Goal: Task Accomplishment & Management: Use online tool/utility

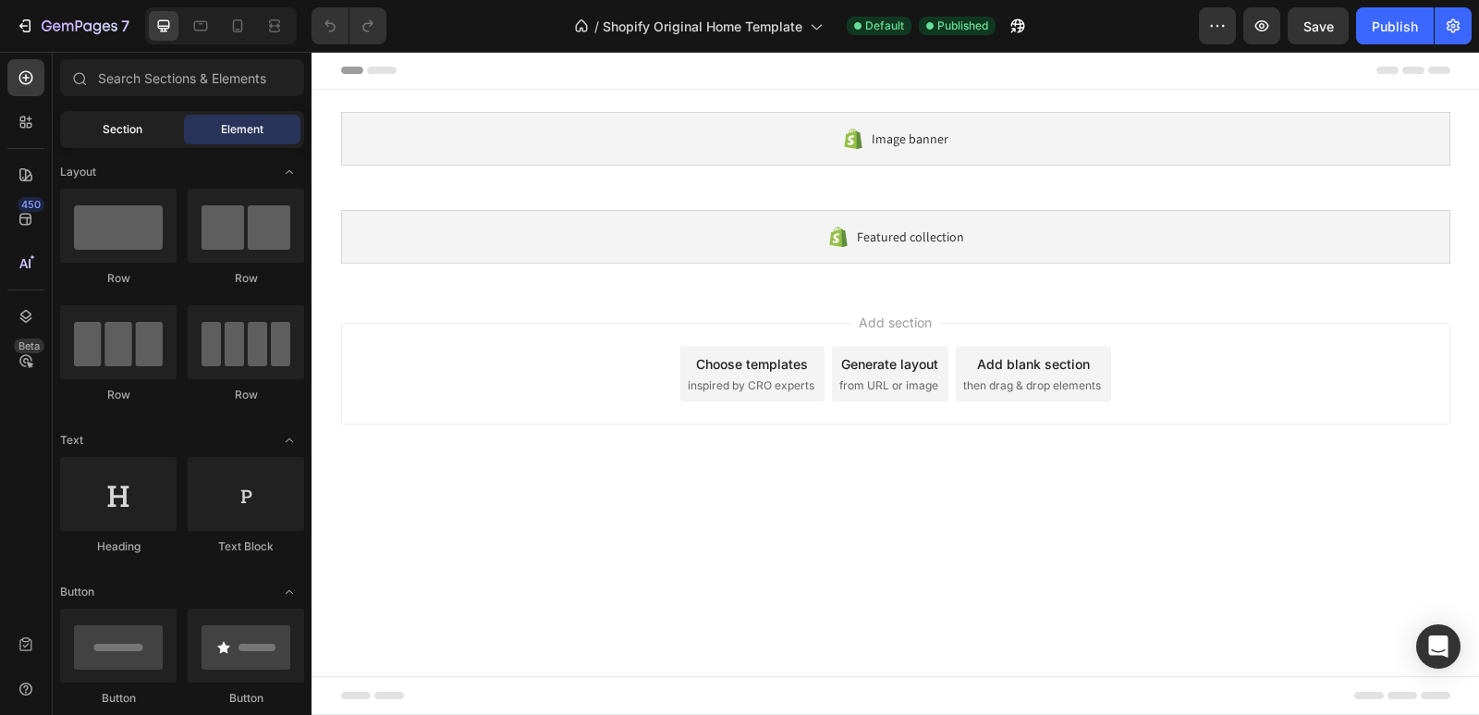
click at [116, 133] on span "Section" at bounding box center [123, 129] width 40 height 17
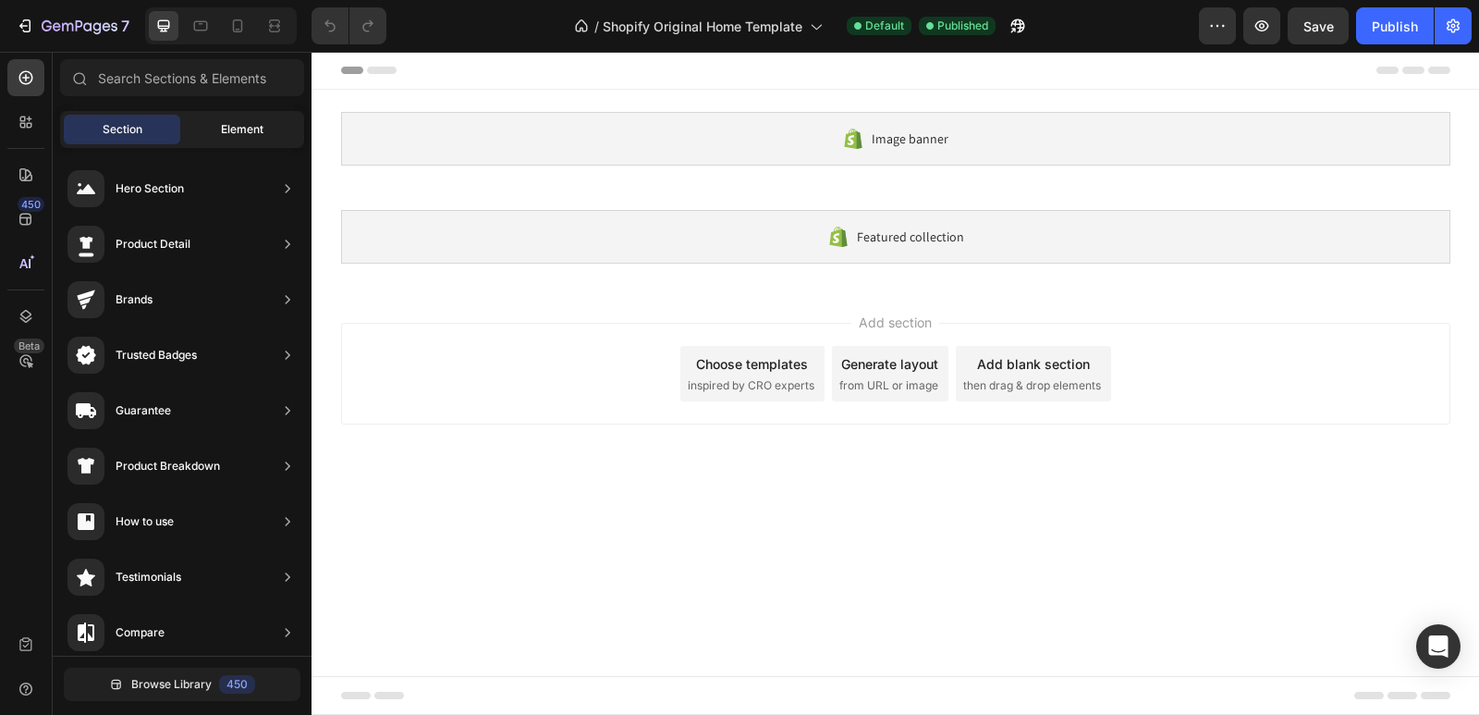
click at [211, 130] on div "Element" at bounding box center [242, 130] width 116 height 30
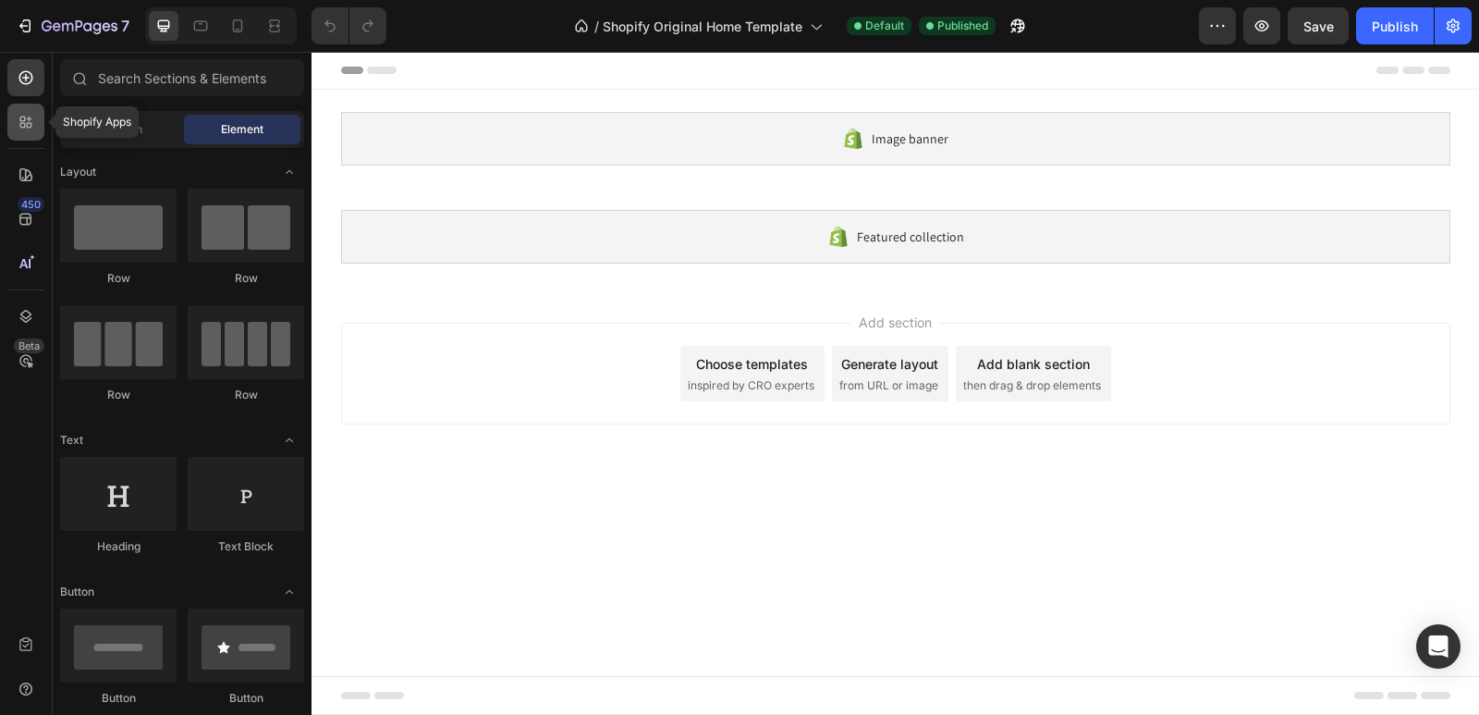
click at [19, 131] on div at bounding box center [25, 122] width 37 height 37
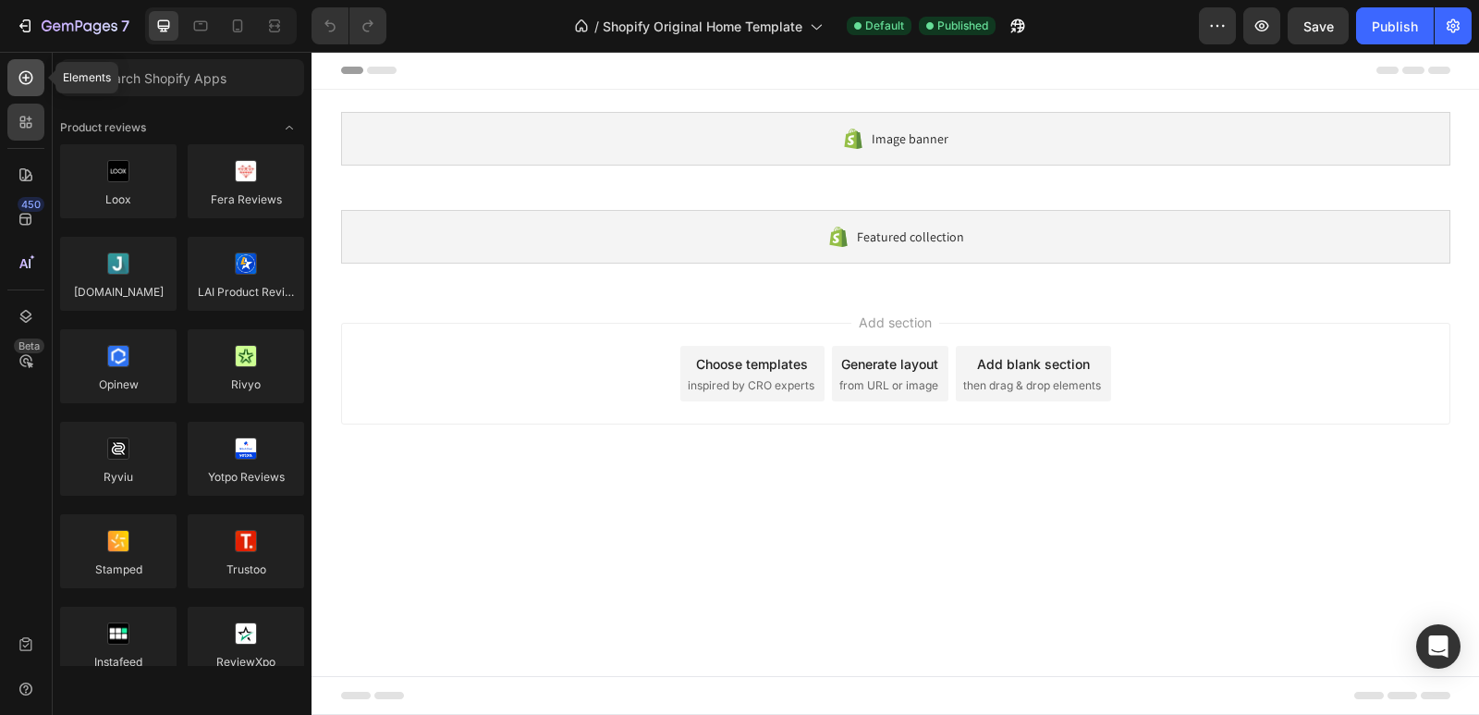
click at [14, 95] on div at bounding box center [25, 77] width 37 height 37
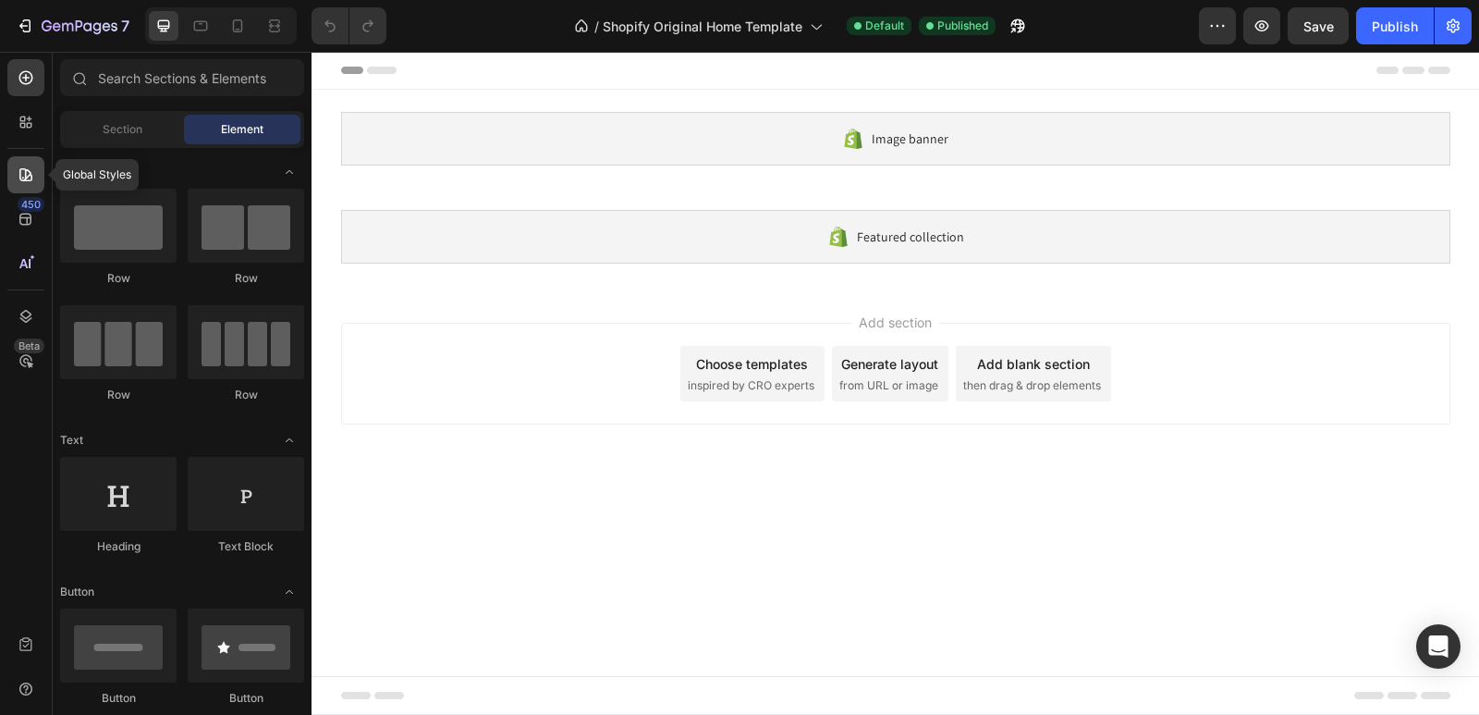
click at [14, 169] on div at bounding box center [25, 174] width 37 height 37
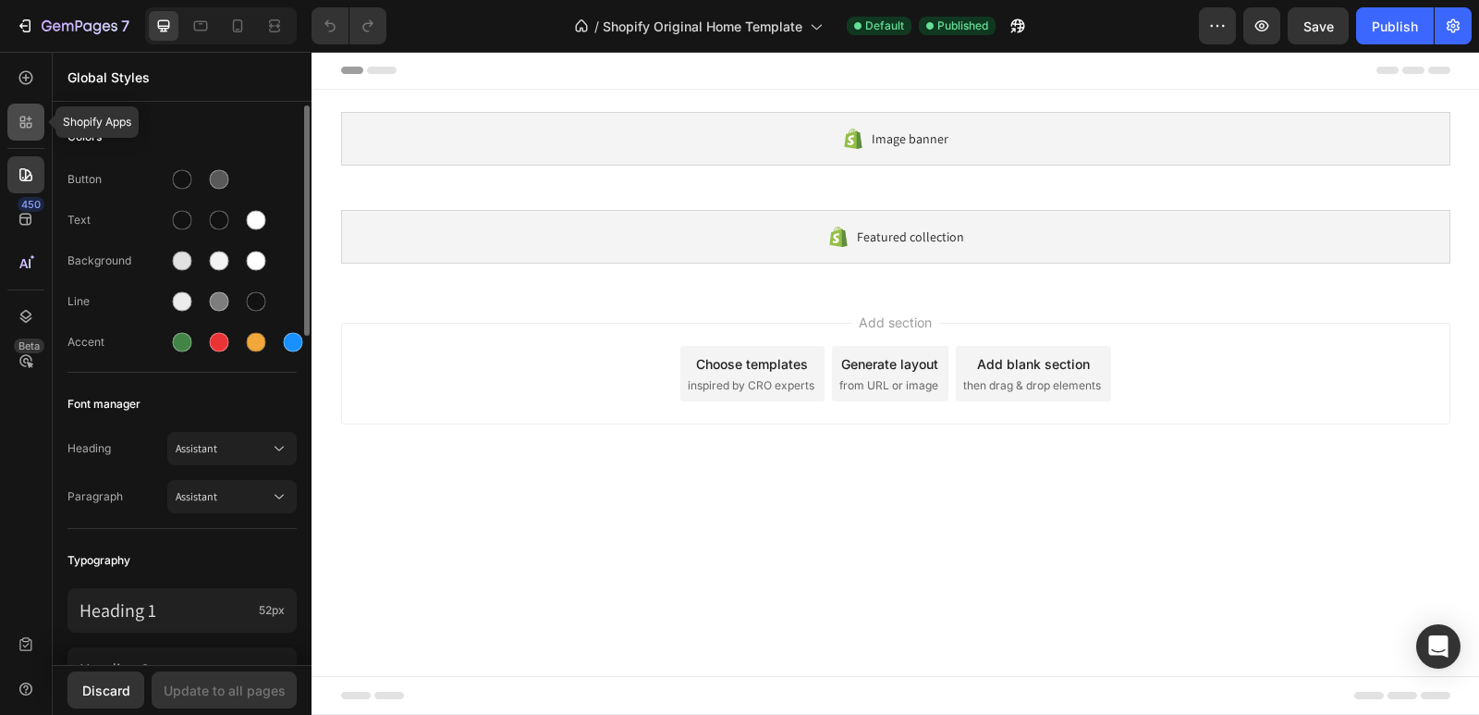
click at [9, 120] on div at bounding box center [25, 122] width 37 height 37
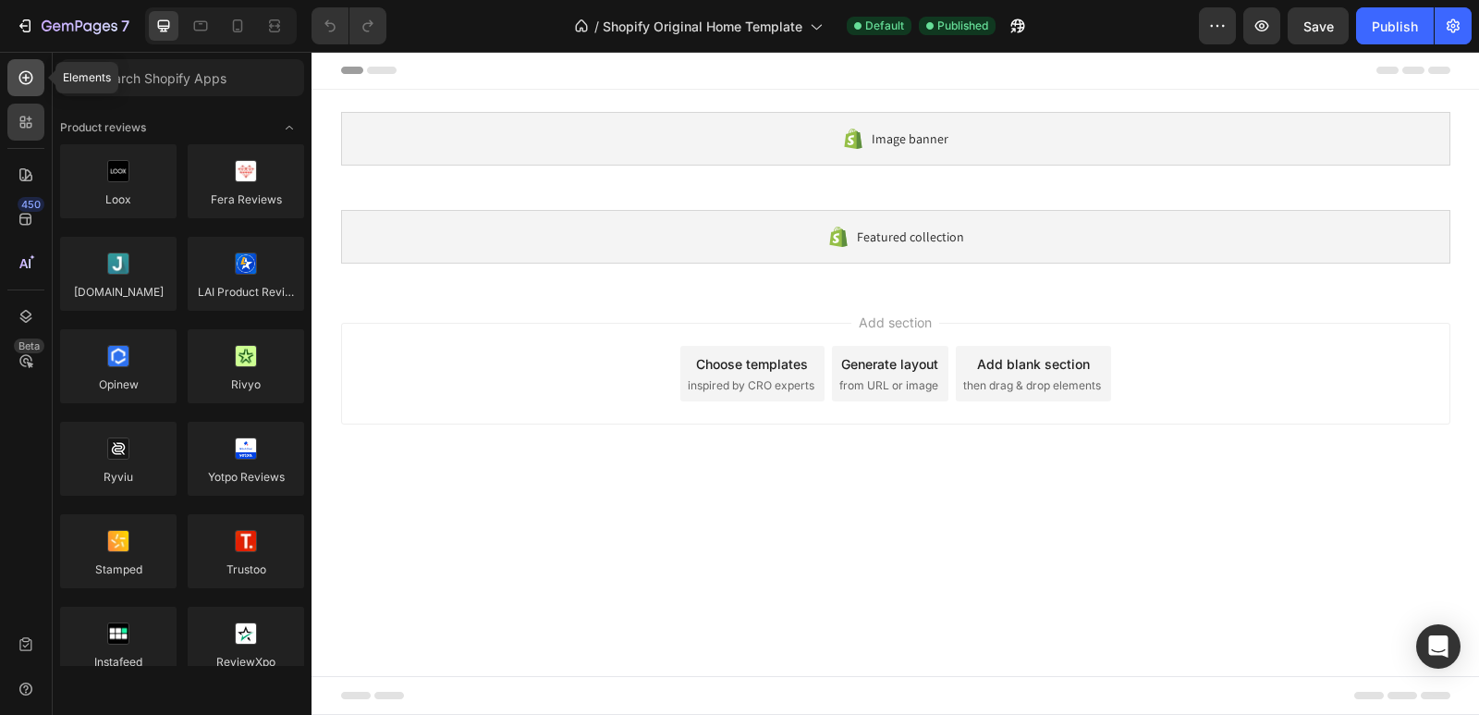
click at [25, 82] on icon at bounding box center [26, 77] width 18 height 18
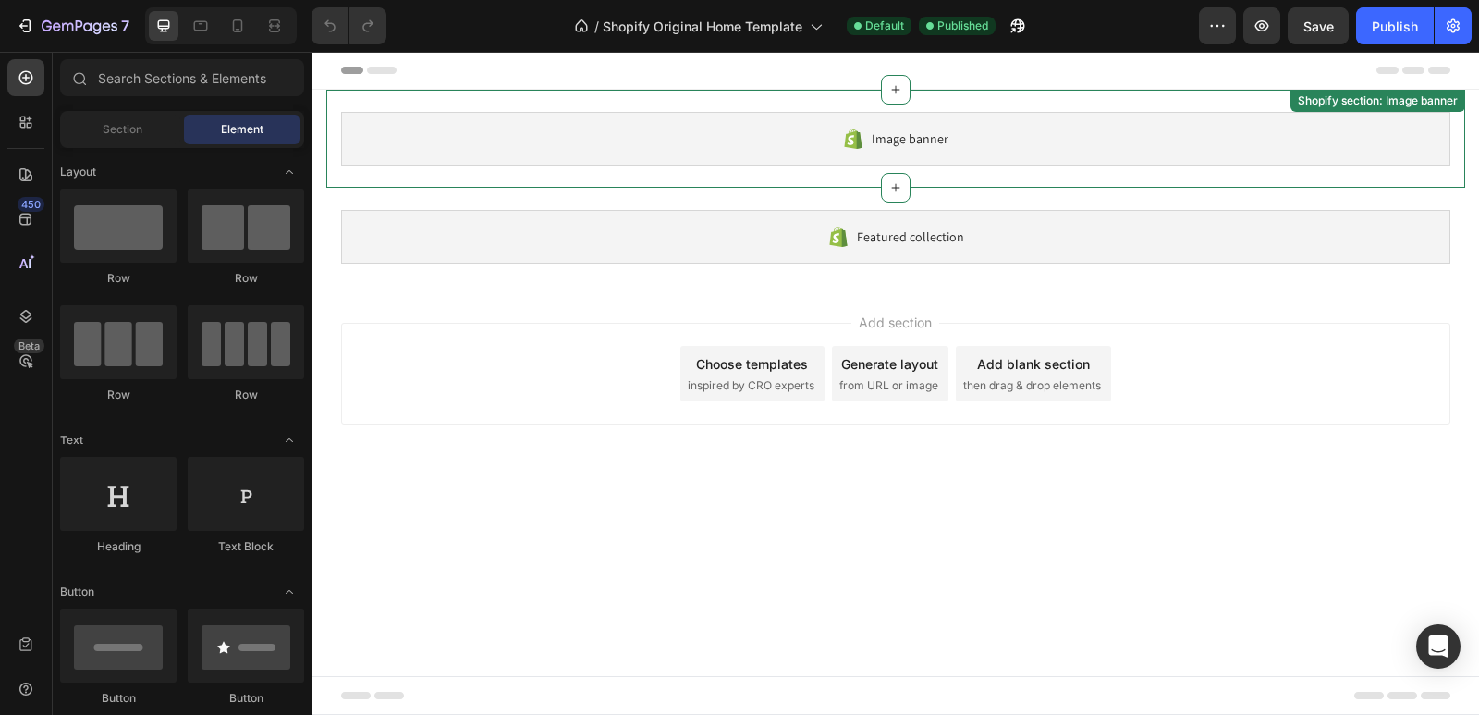
click at [968, 158] on div "Image banner" at bounding box center [895, 139] width 1109 height 54
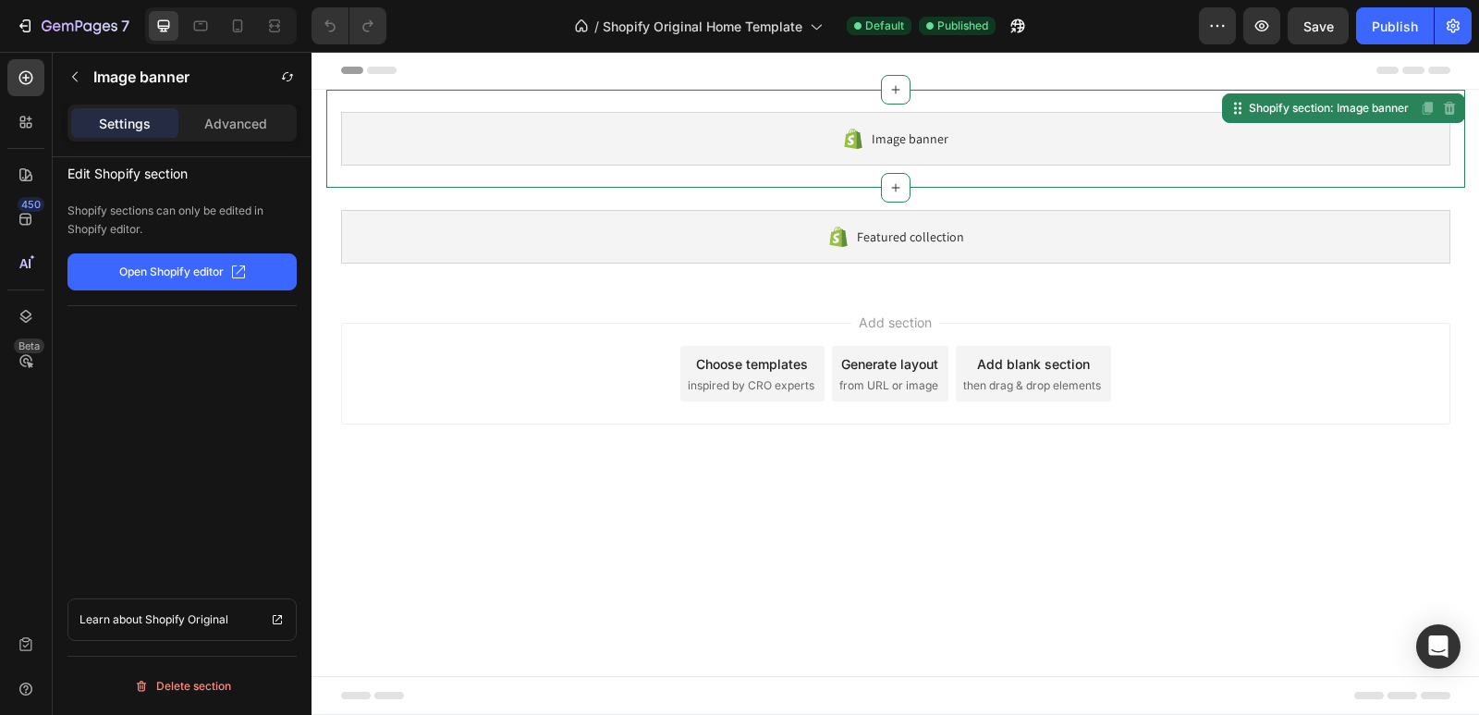
click at [165, 275] on p "Open Shopify editor" at bounding box center [171, 271] width 104 height 17
click at [31, 28] on icon "button" at bounding box center [27, 25] width 8 height 13
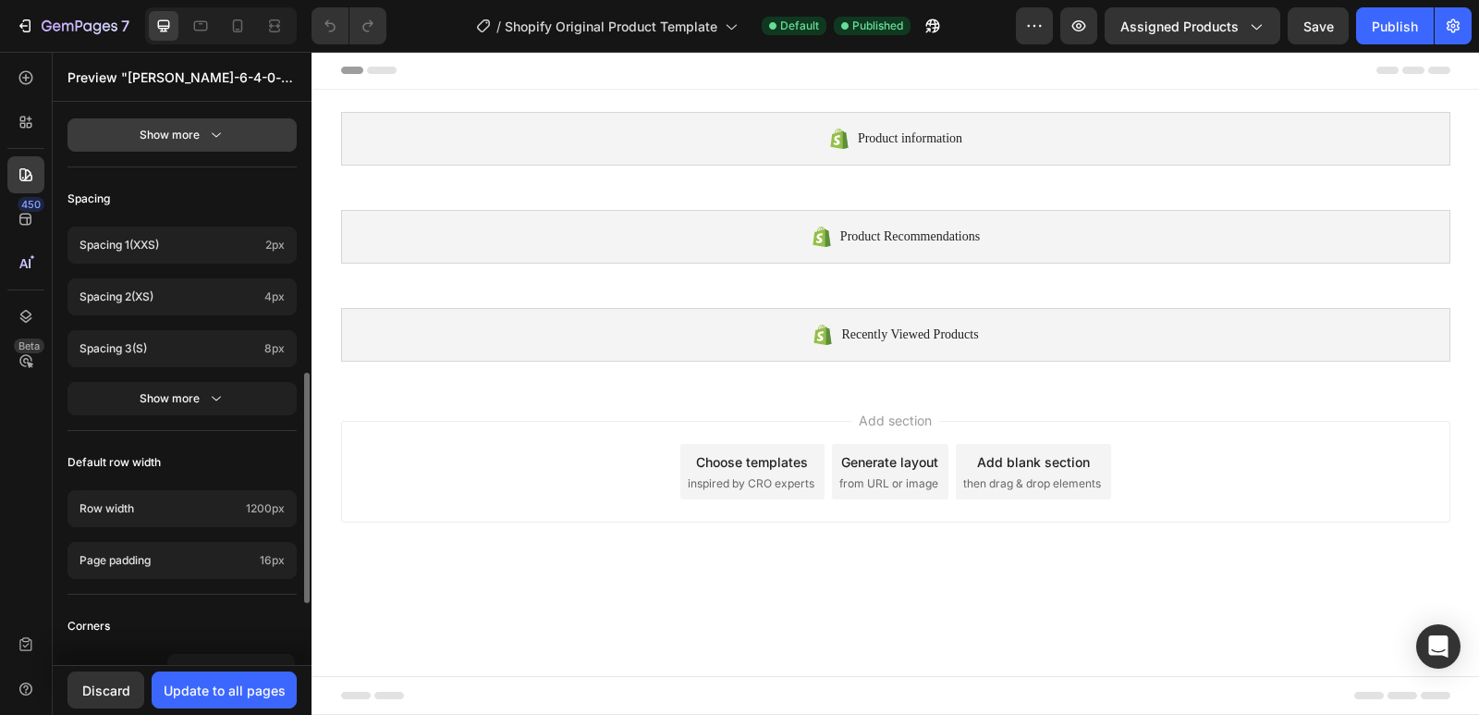
scroll to position [795, 0]
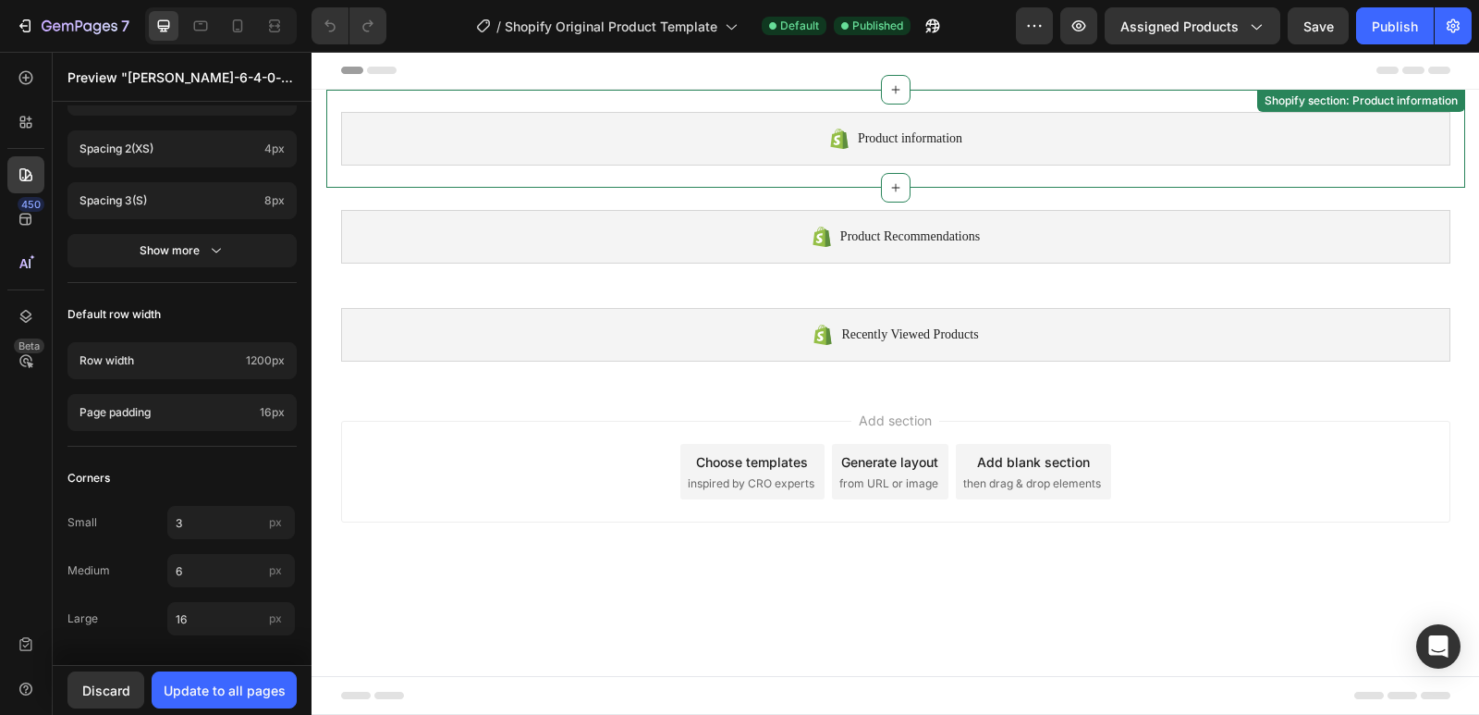
click at [882, 147] on span "Product information" at bounding box center [910, 139] width 104 height 22
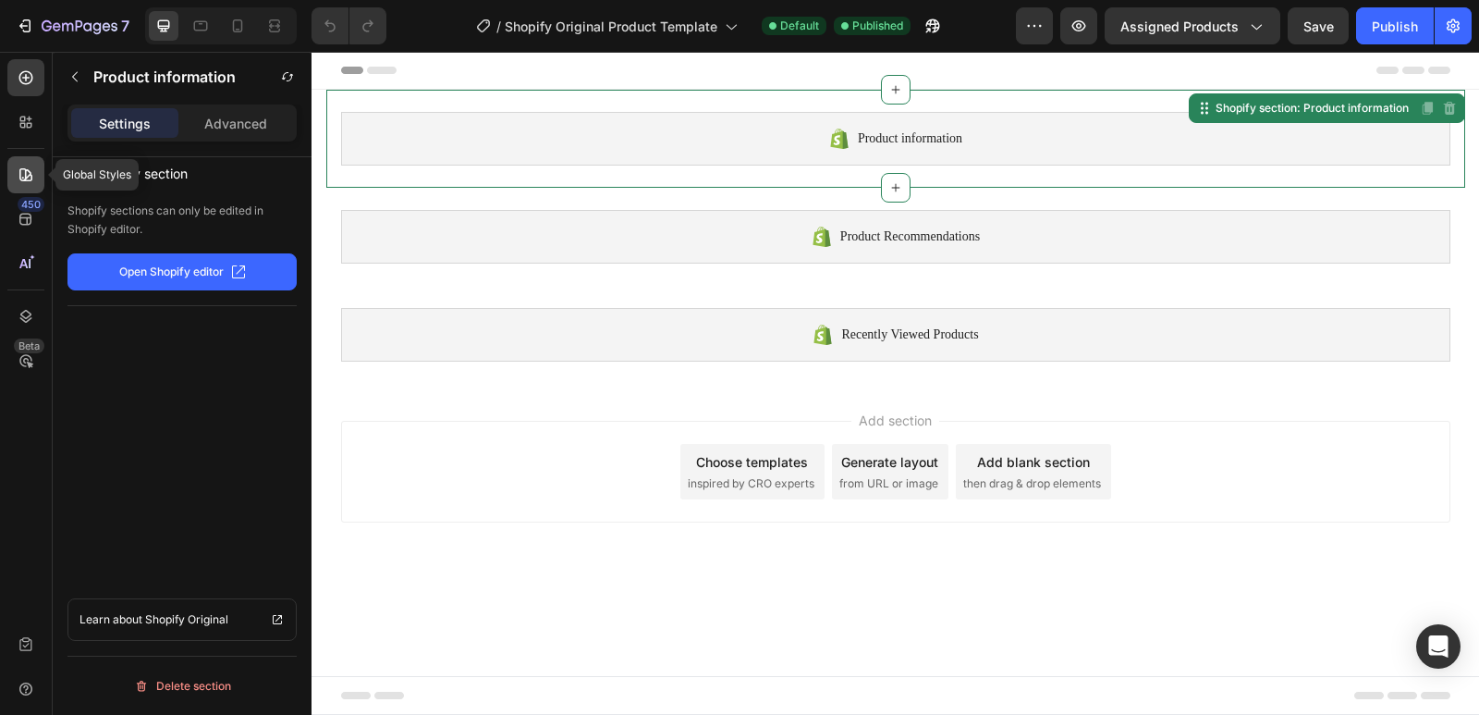
click at [31, 182] on icon at bounding box center [26, 174] width 18 height 18
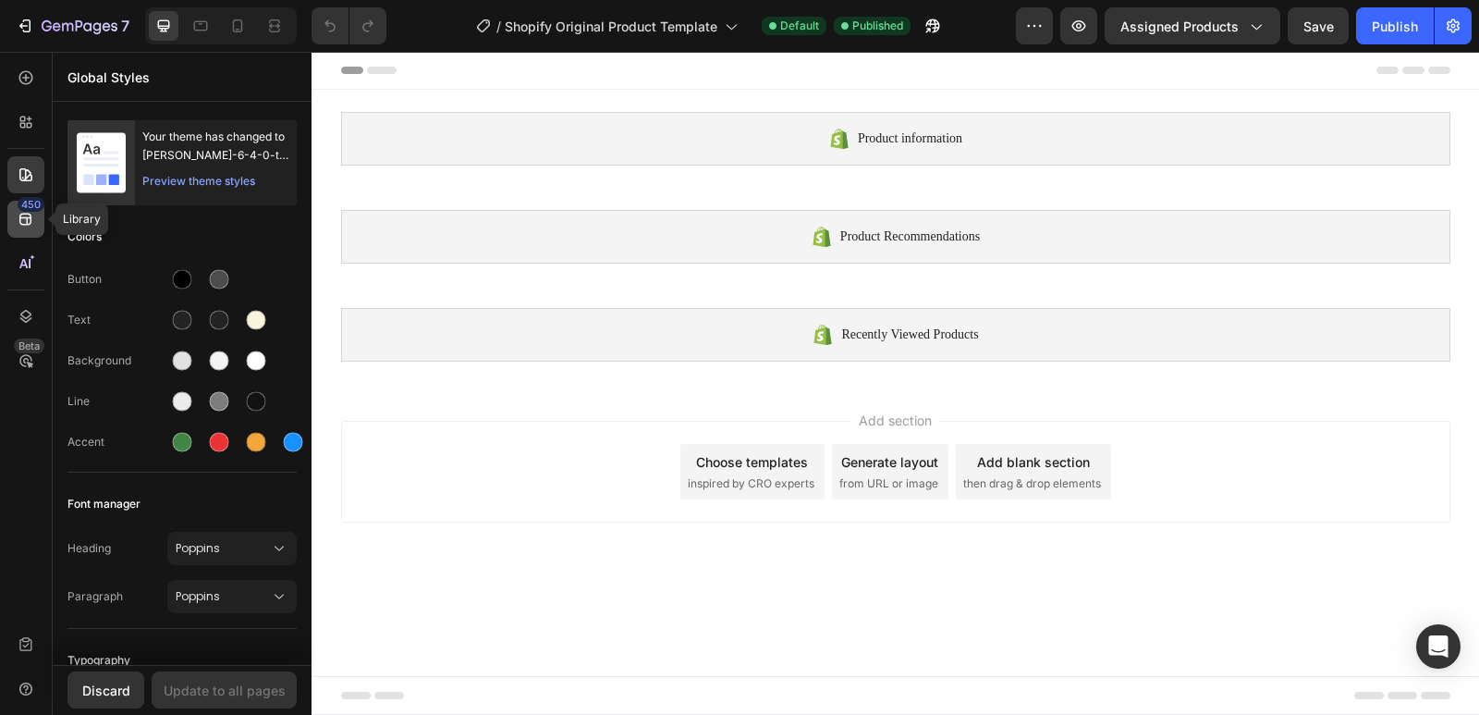
click at [18, 217] on icon at bounding box center [26, 219] width 18 height 18
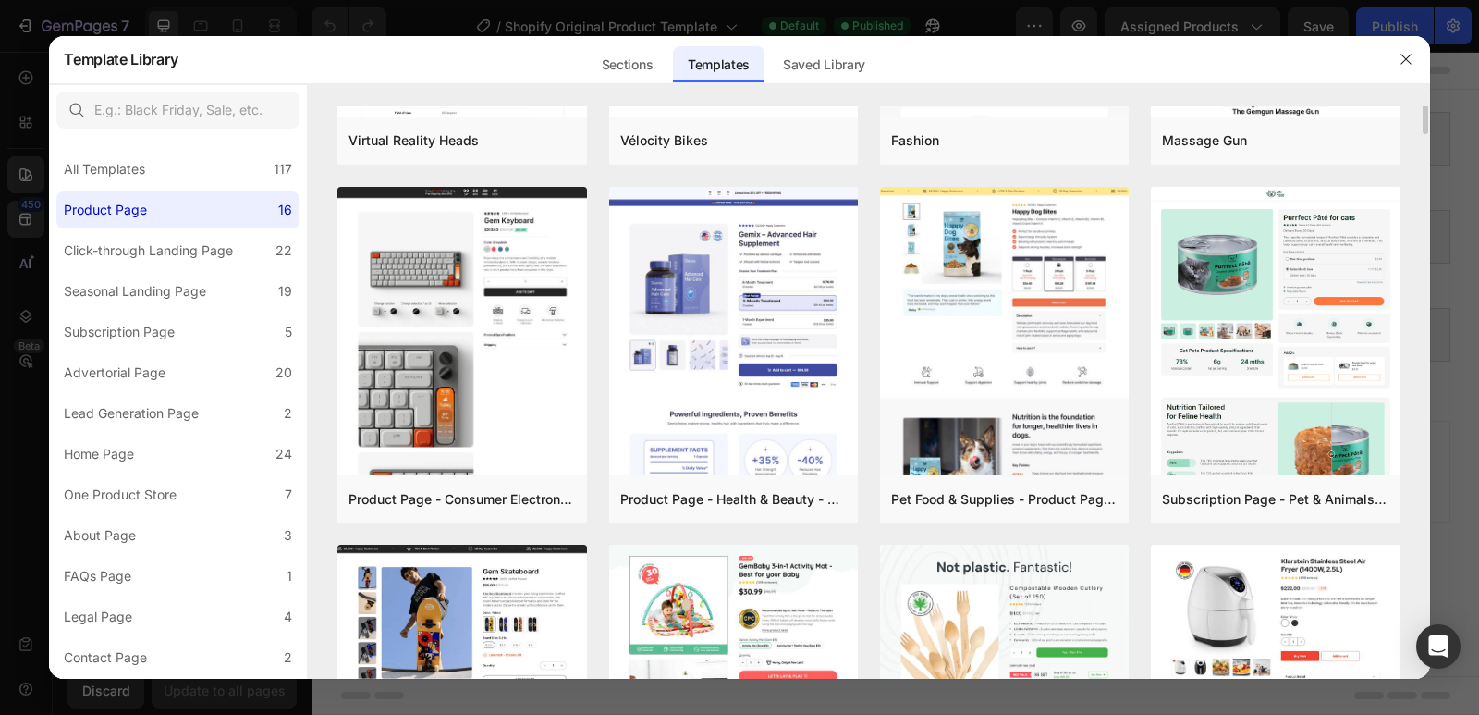
scroll to position [0, 0]
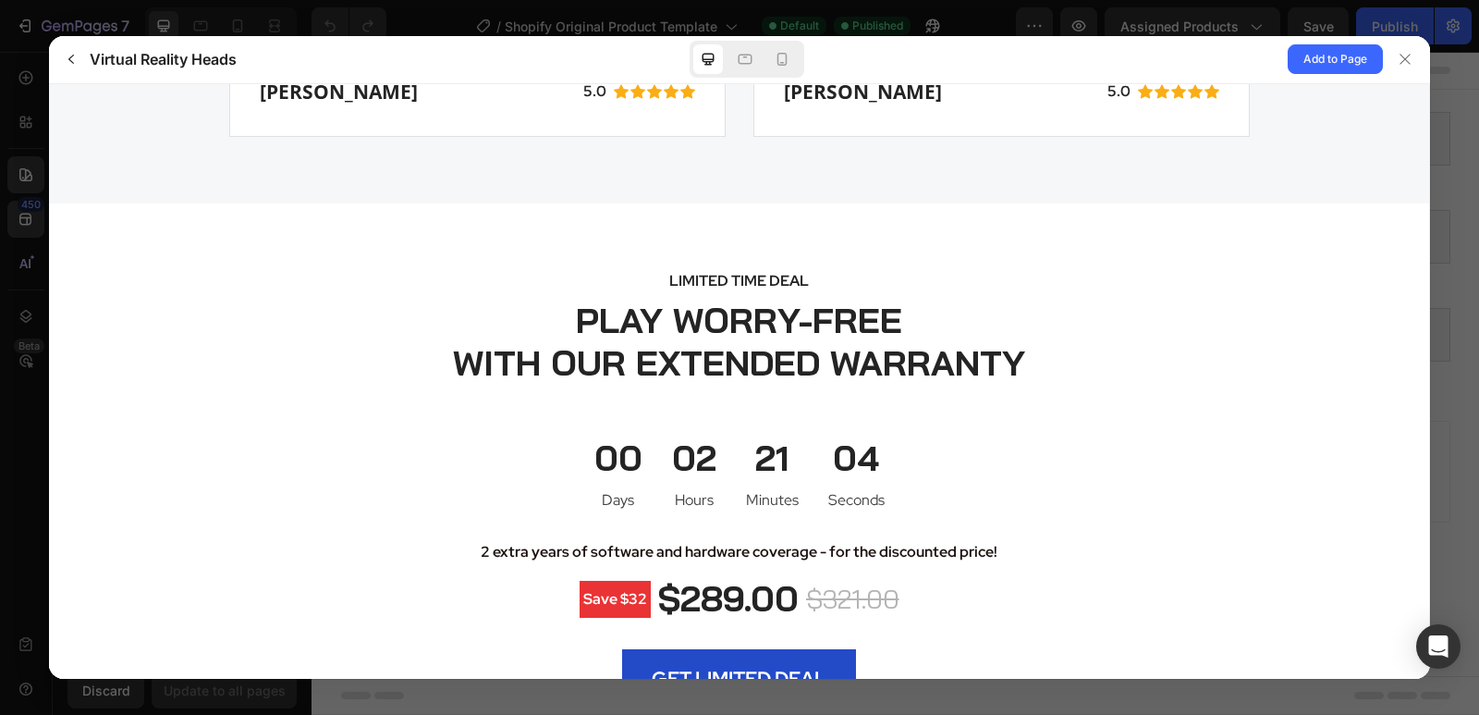
scroll to position [4900, 0]
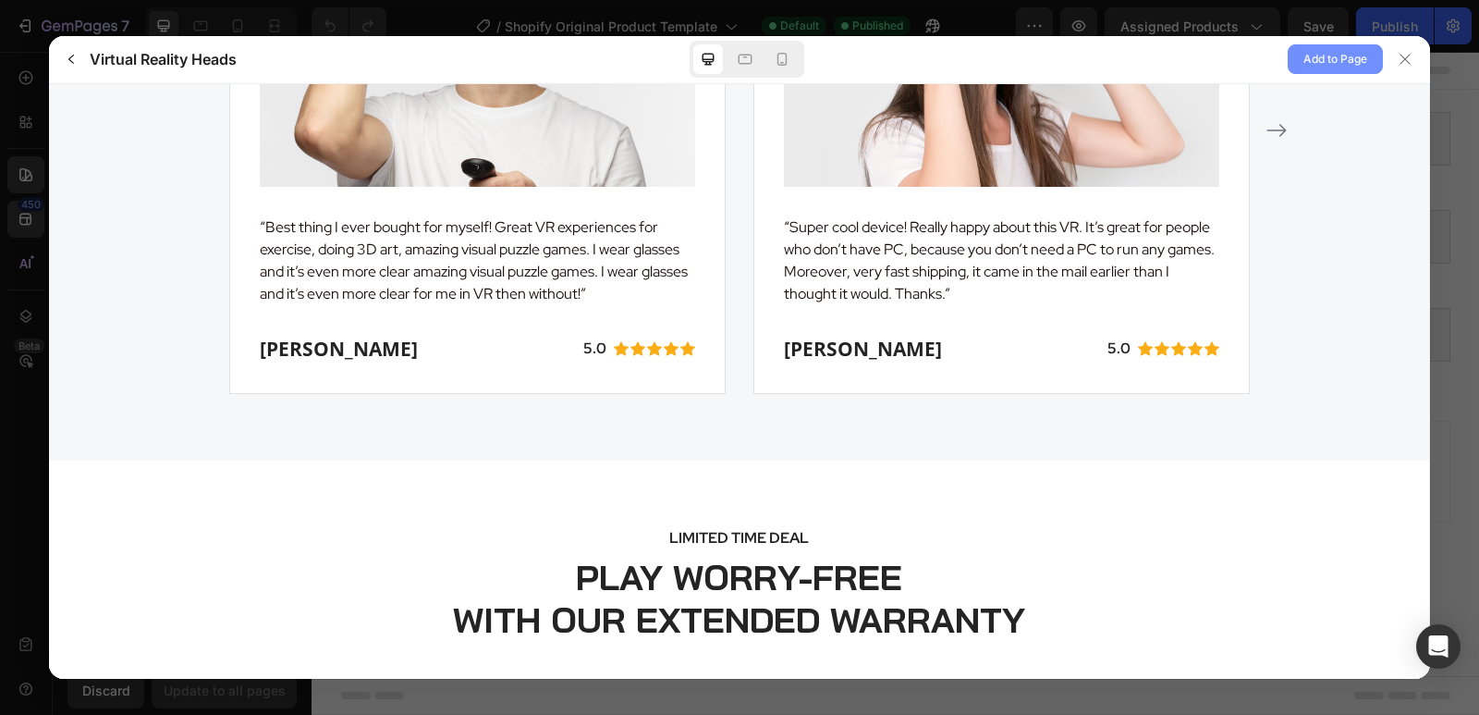
click at [1347, 56] on span "Add to Page" at bounding box center [1336, 59] width 64 height 22
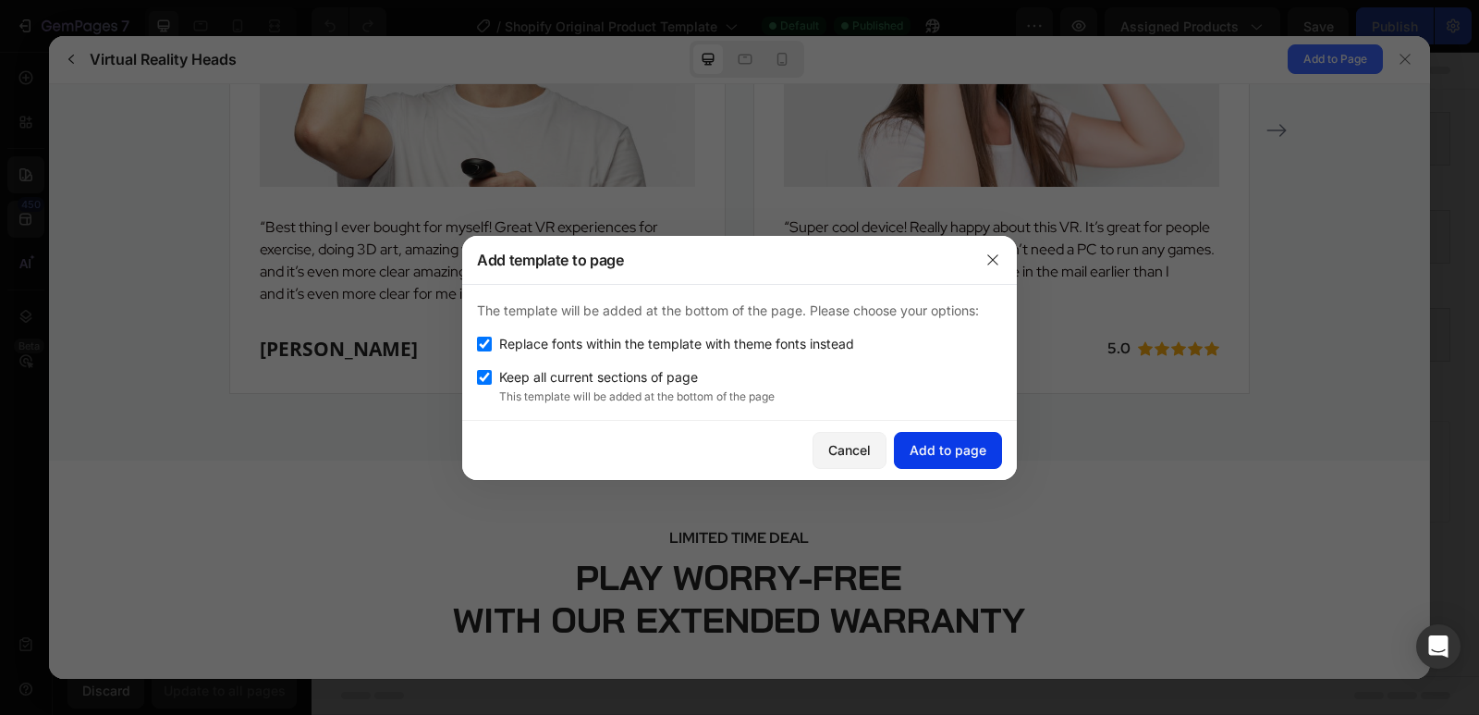
click at [938, 451] on div "Add to page" at bounding box center [948, 449] width 77 height 19
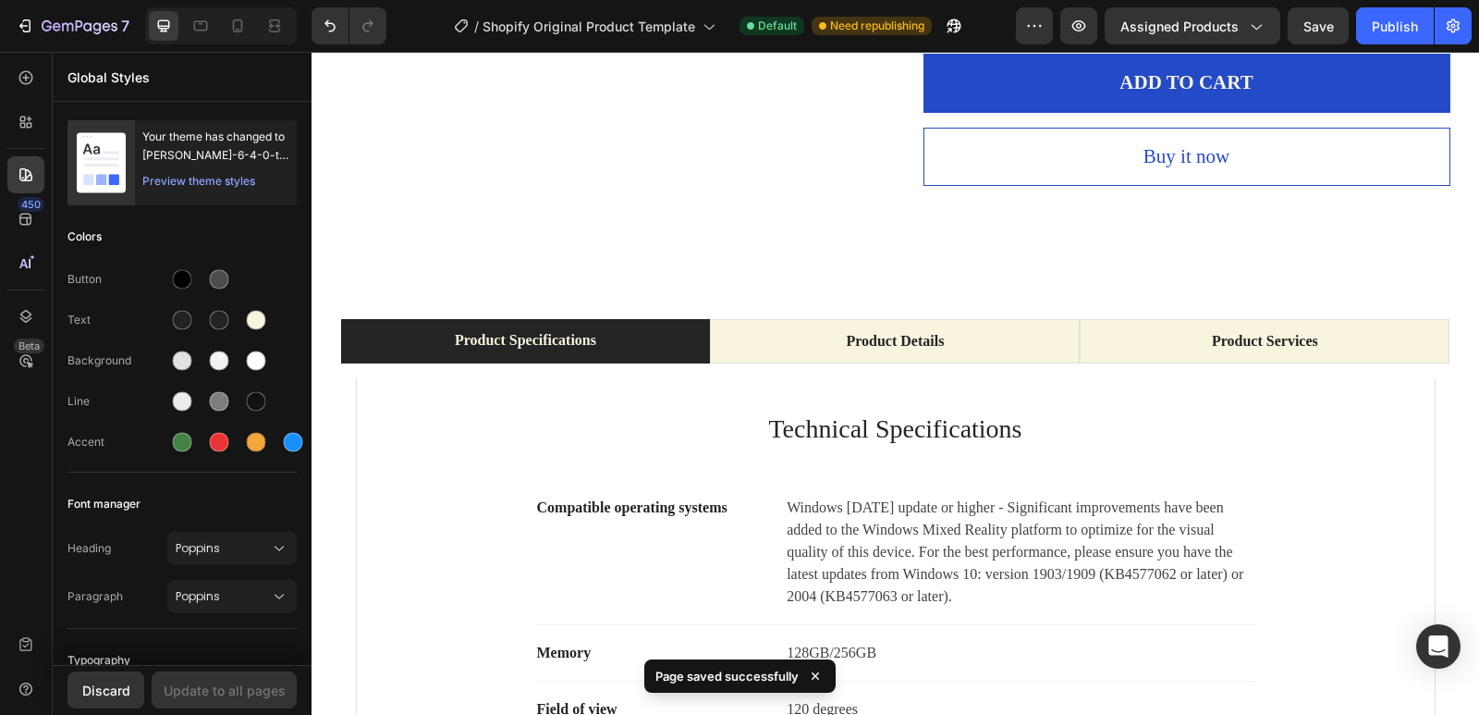
scroll to position [2496, 0]
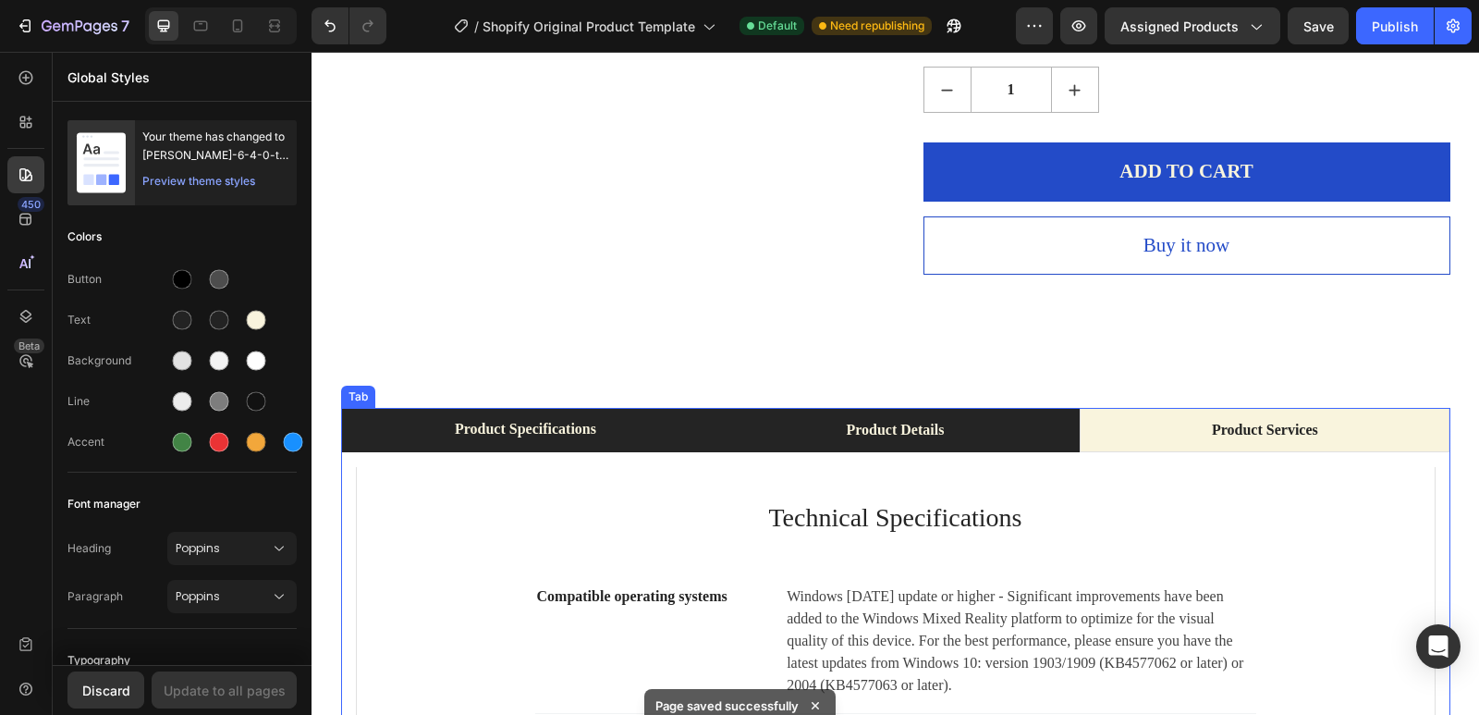
click at [894, 431] on div "Product Details" at bounding box center [895, 430] width 104 height 28
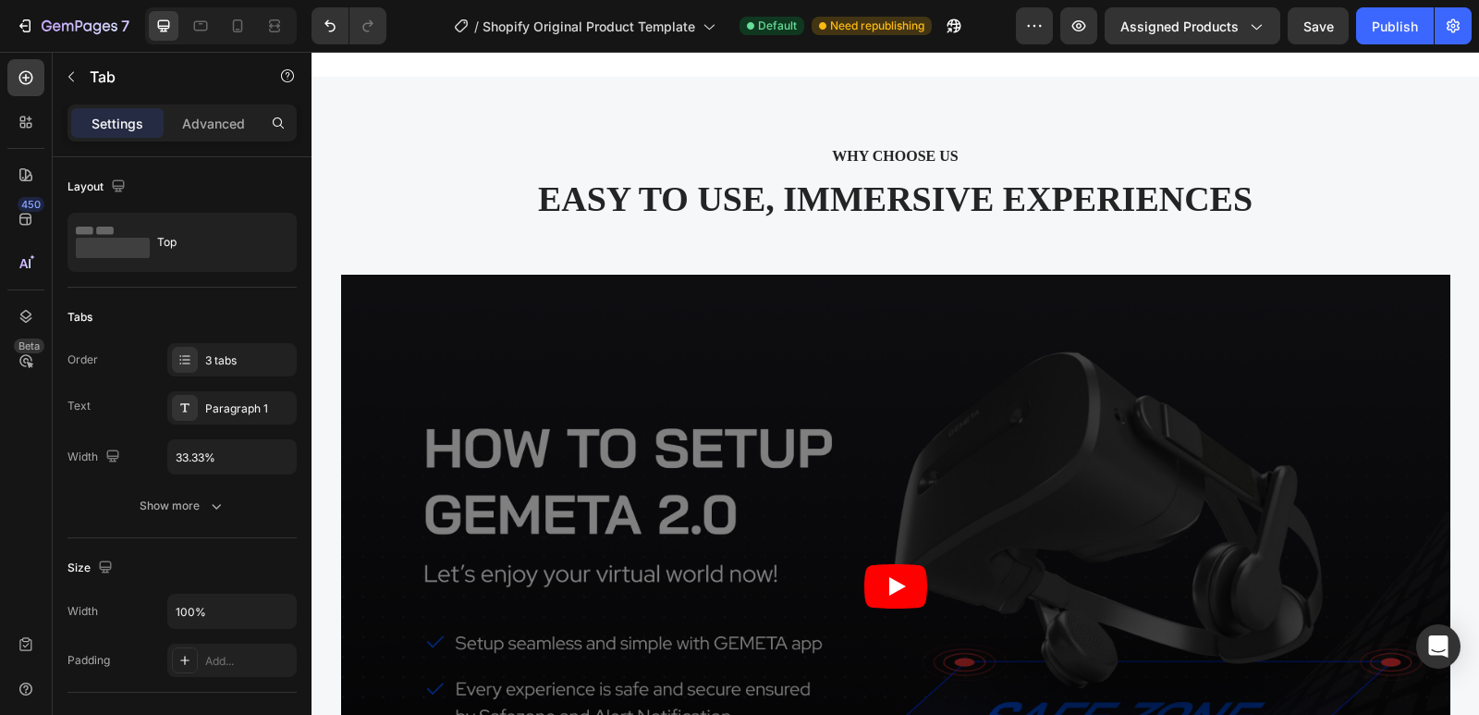
scroll to position [5547, 0]
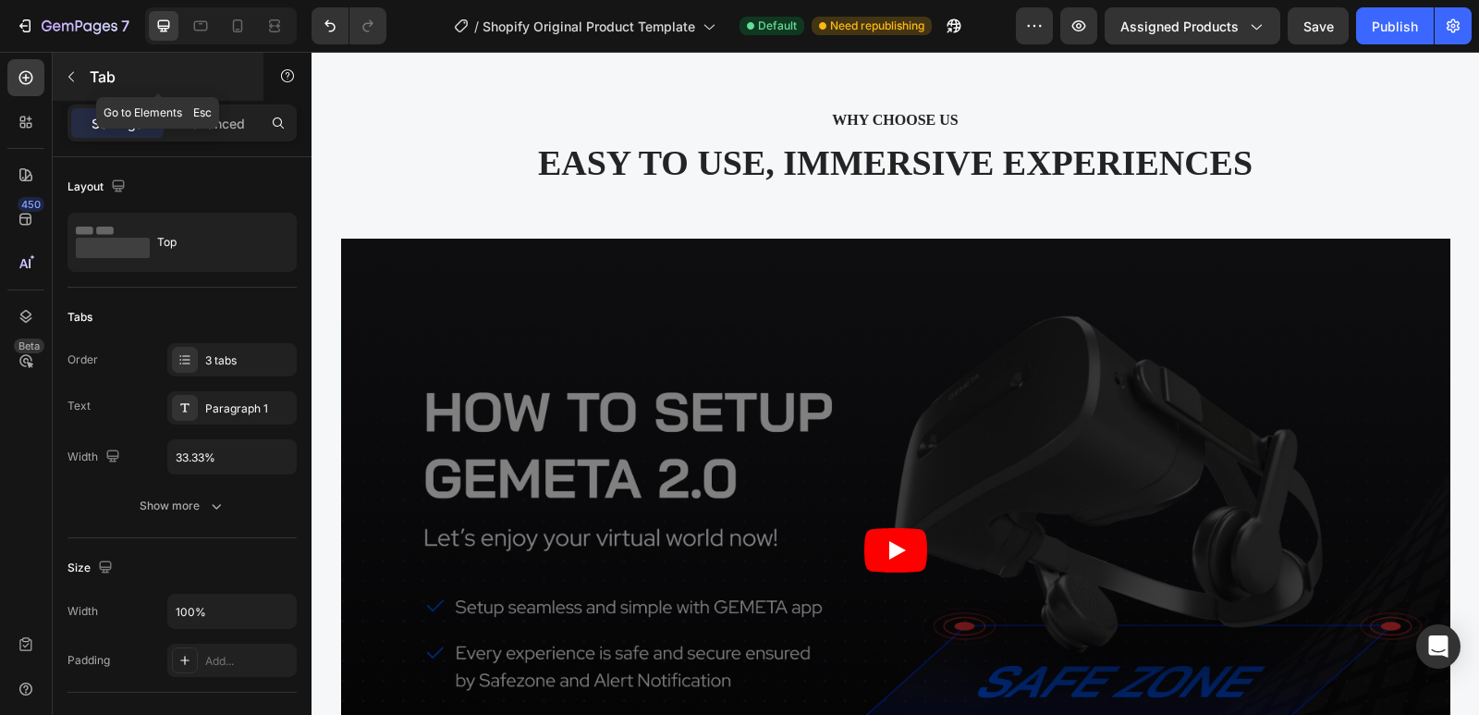
click at [76, 78] on icon "button" at bounding box center [71, 76] width 15 height 15
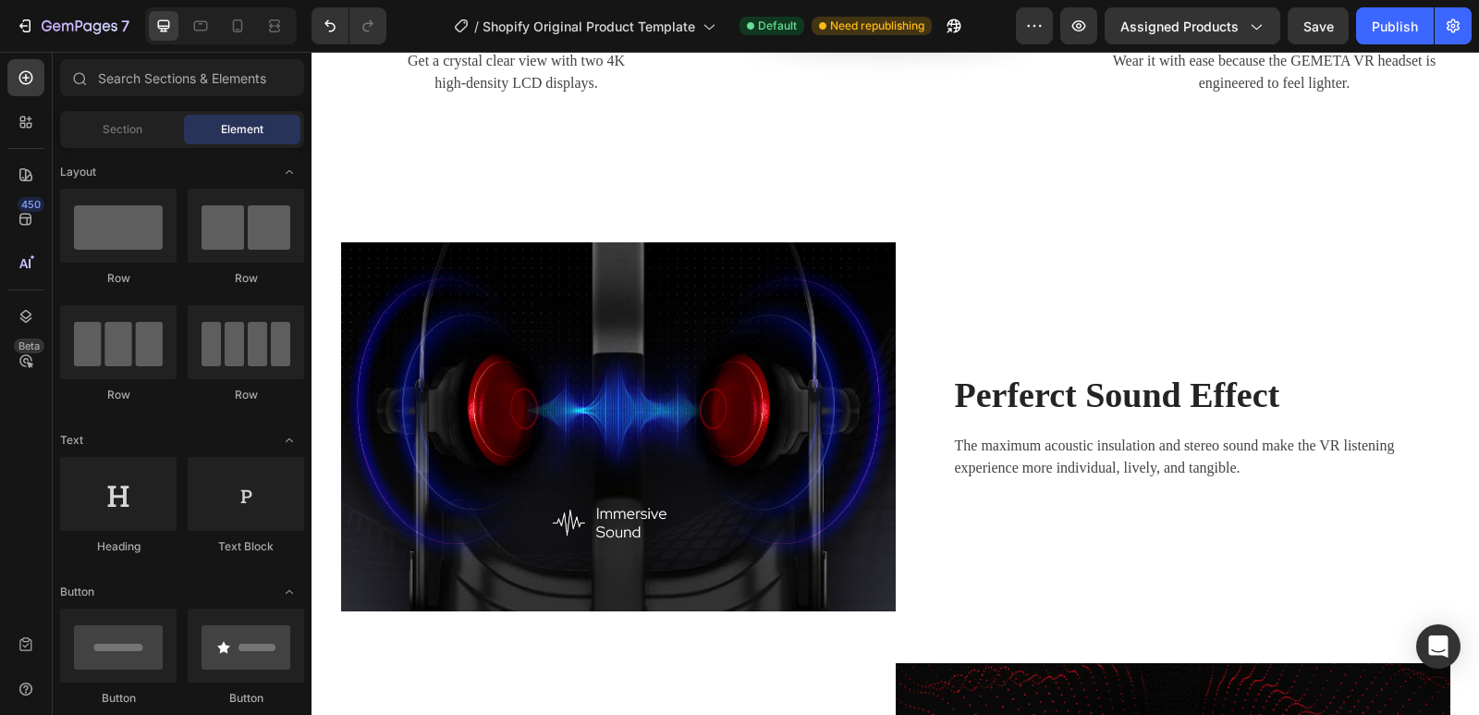
scroll to position [3791, 0]
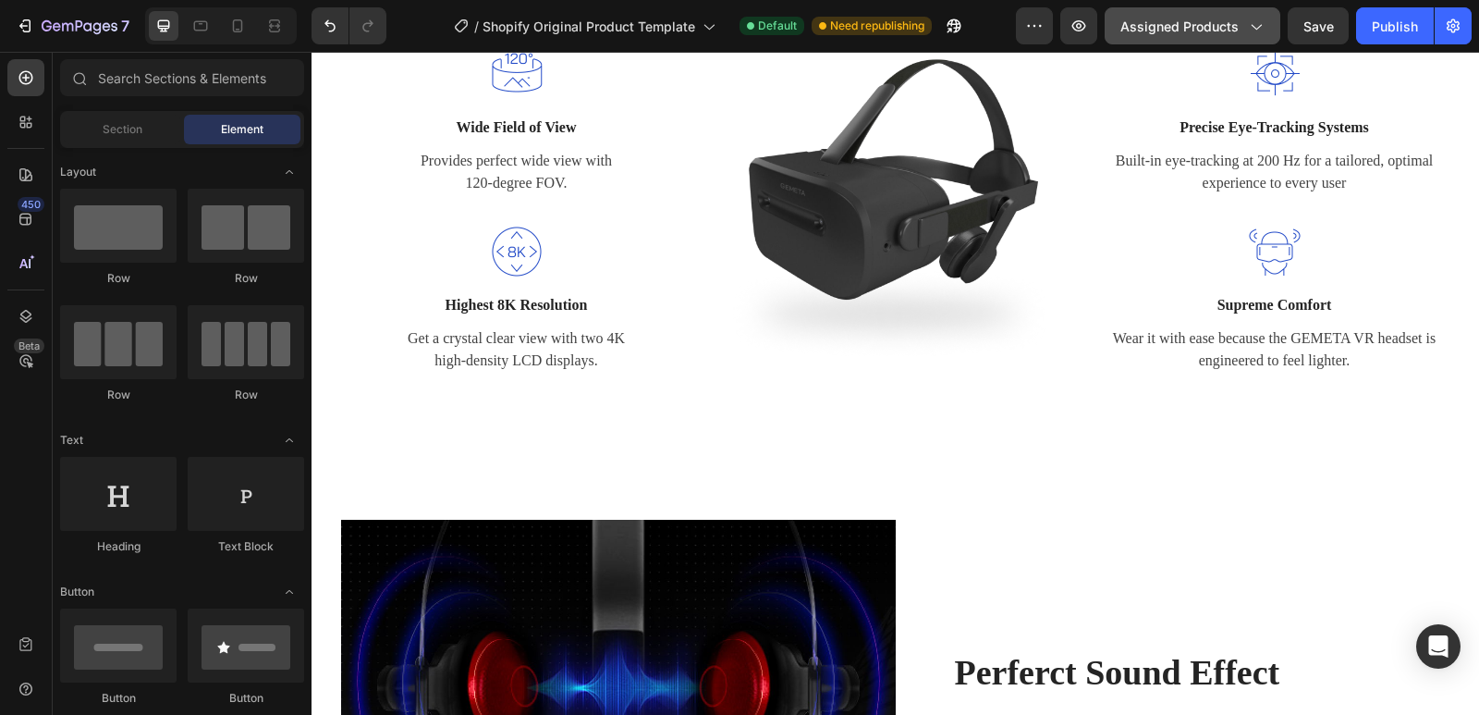
click at [1260, 31] on icon "button" at bounding box center [1255, 26] width 18 height 18
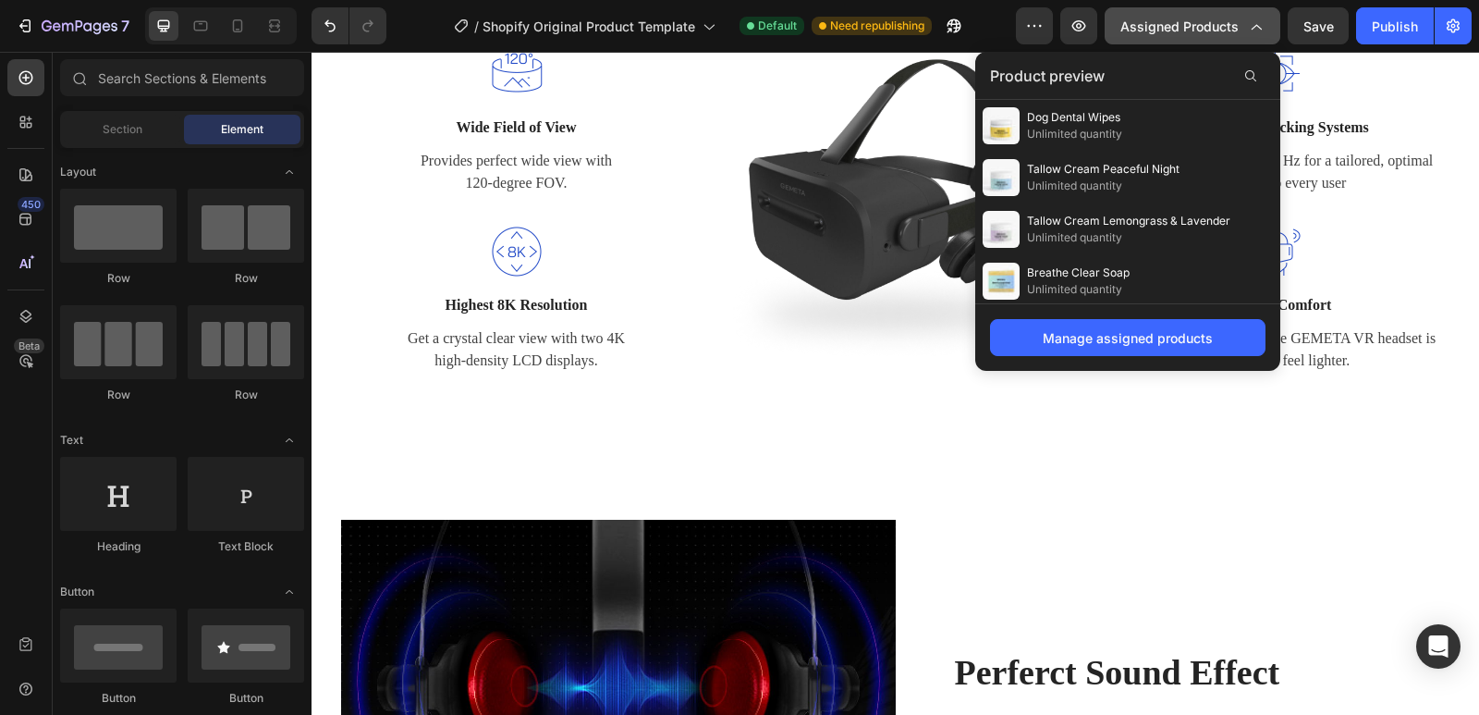
click at [1260, 31] on icon "button" at bounding box center [1255, 26] width 18 height 18
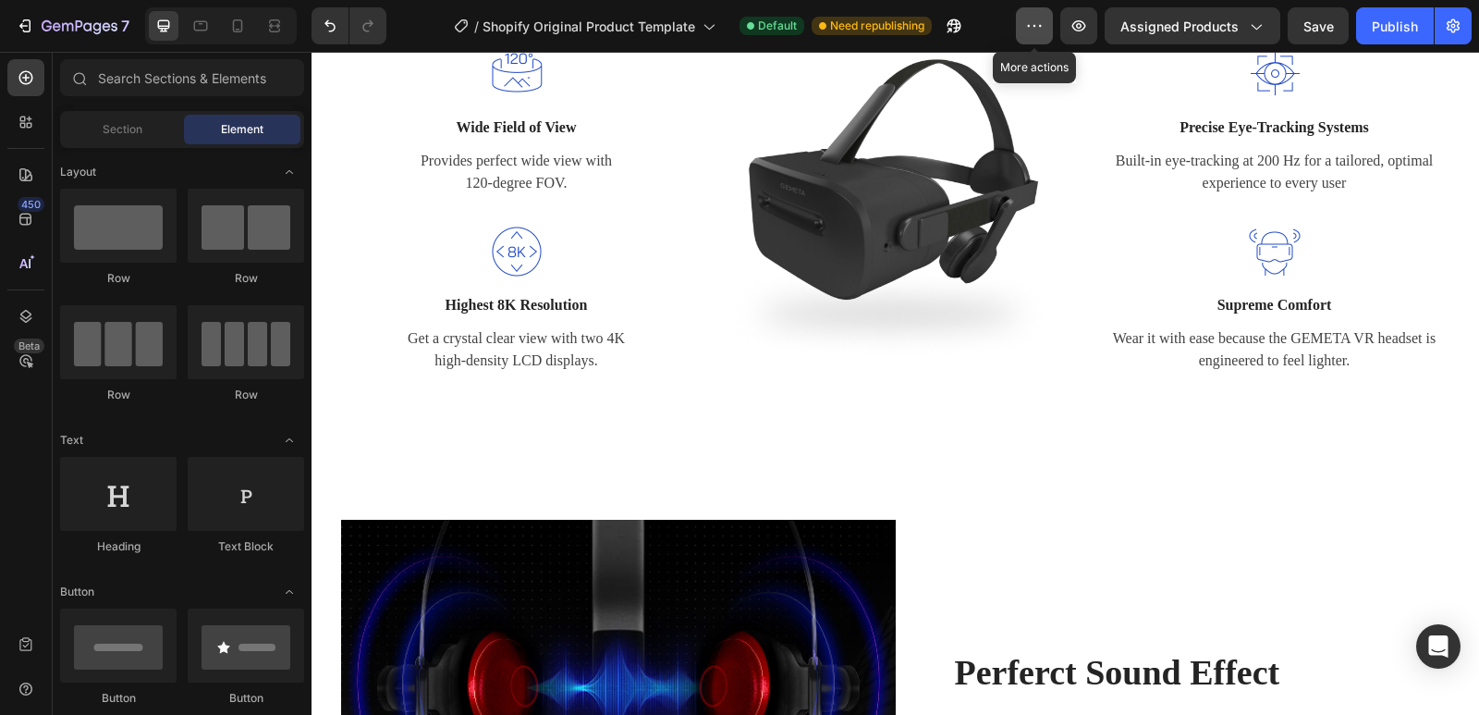
click at [1035, 22] on icon "button" at bounding box center [1034, 26] width 18 height 18
click at [1465, 28] on button "button" at bounding box center [1453, 25] width 37 height 37
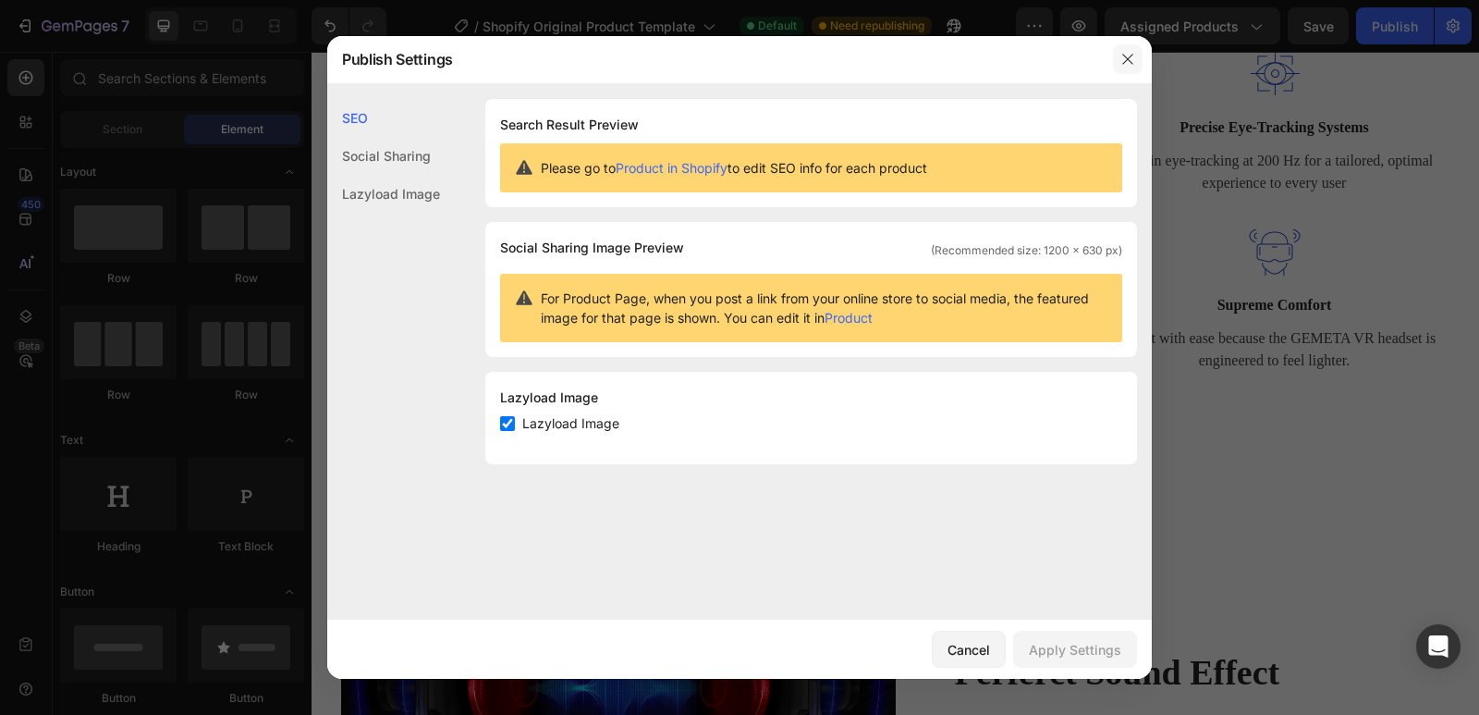
click at [1122, 60] on icon "button" at bounding box center [1128, 59] width 15 height 15
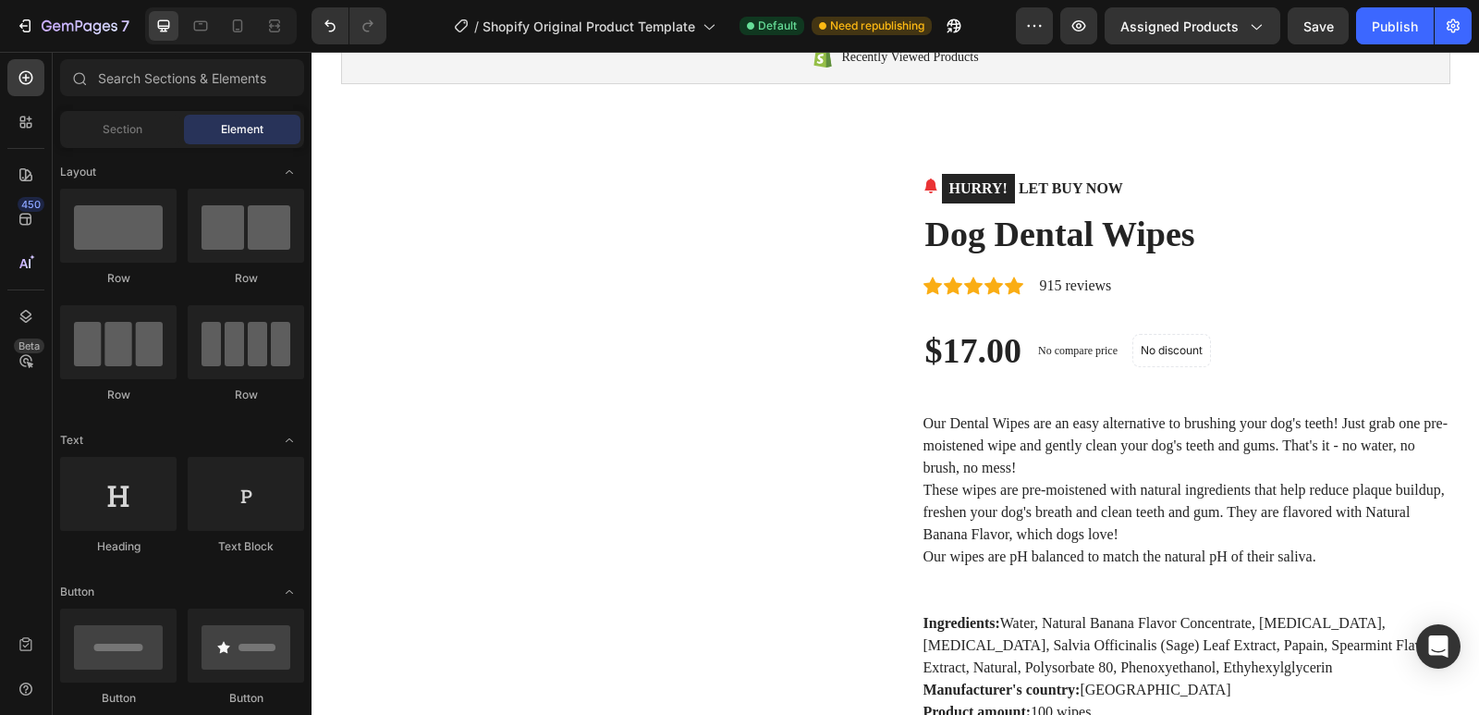
scroll to position [0, 0]
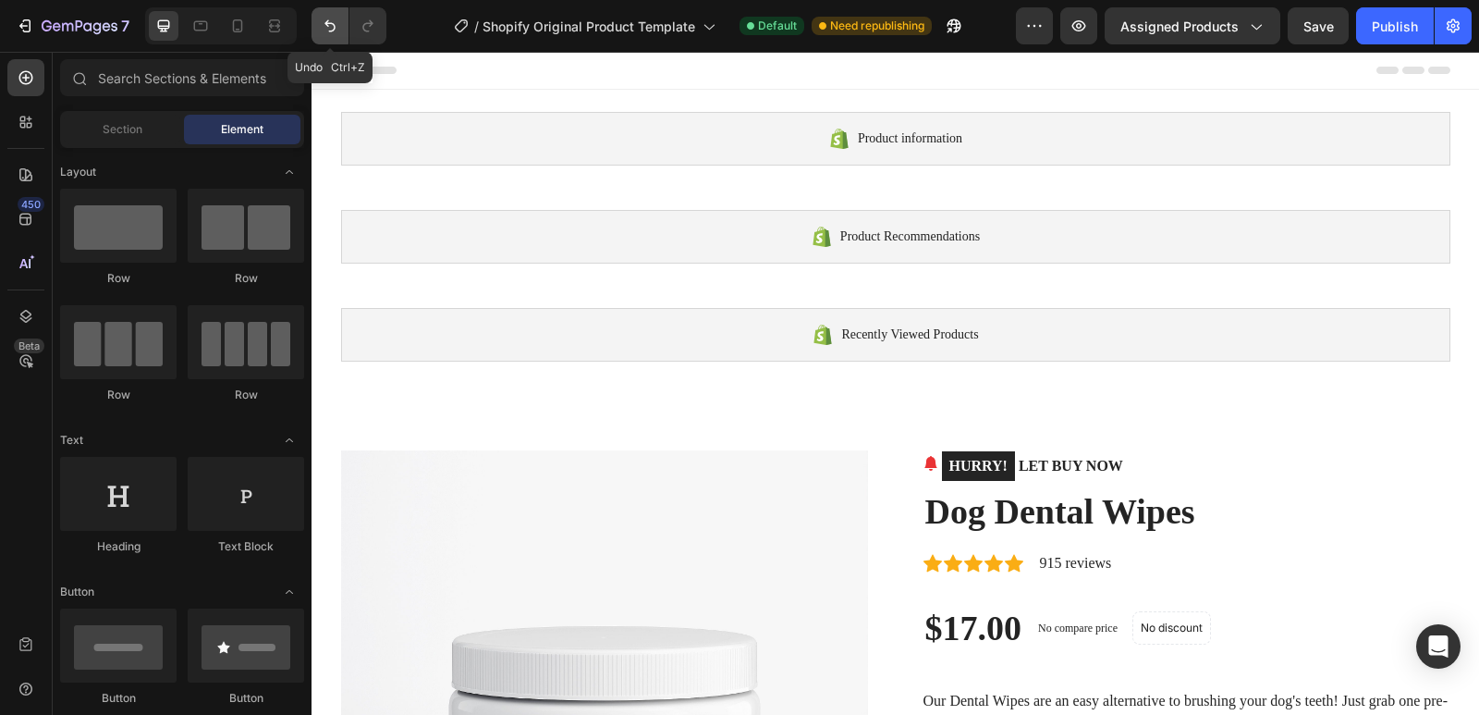
click at [328, 31] on icon "Undo/Redo" at bounding box center [330, 26] width 18 height 18
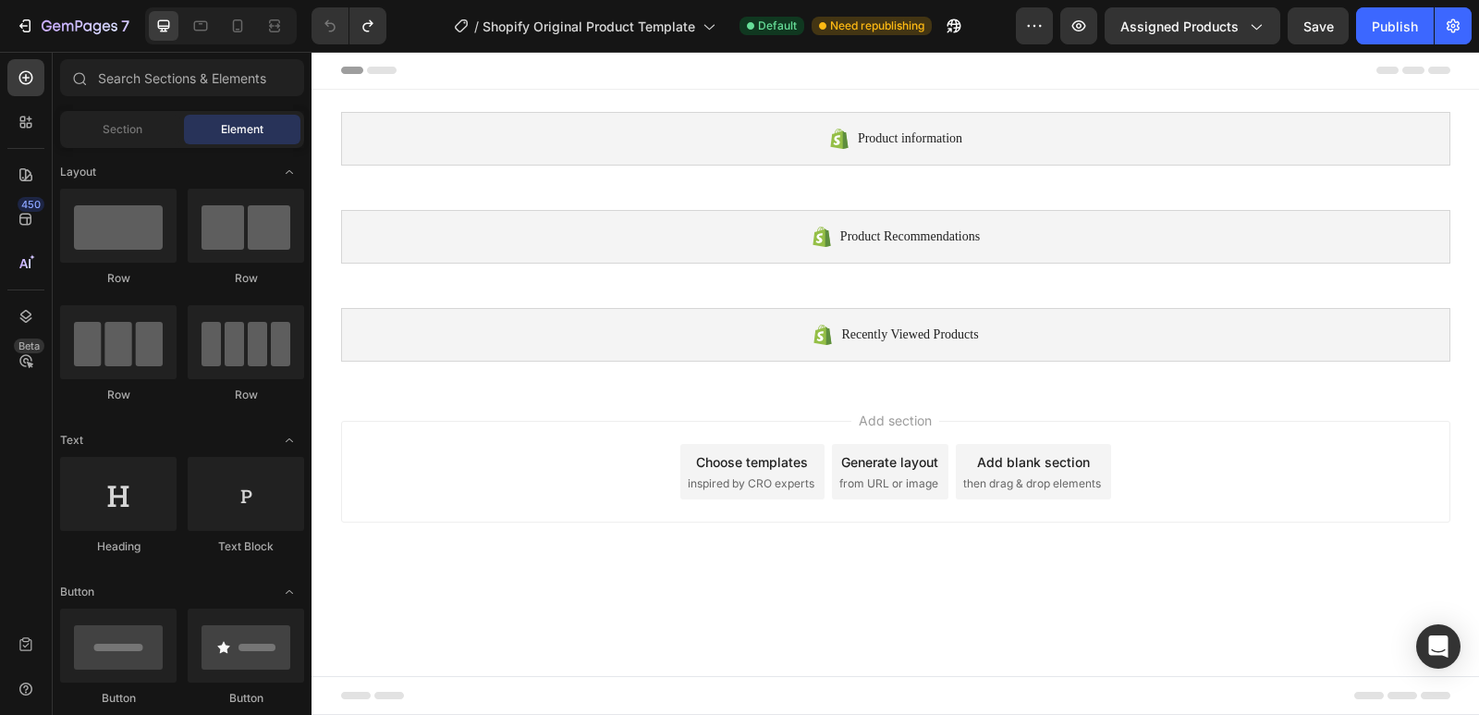
click at [762, 461] on div "Choose templates" at bounding box center [752, 461] width 112 height 19
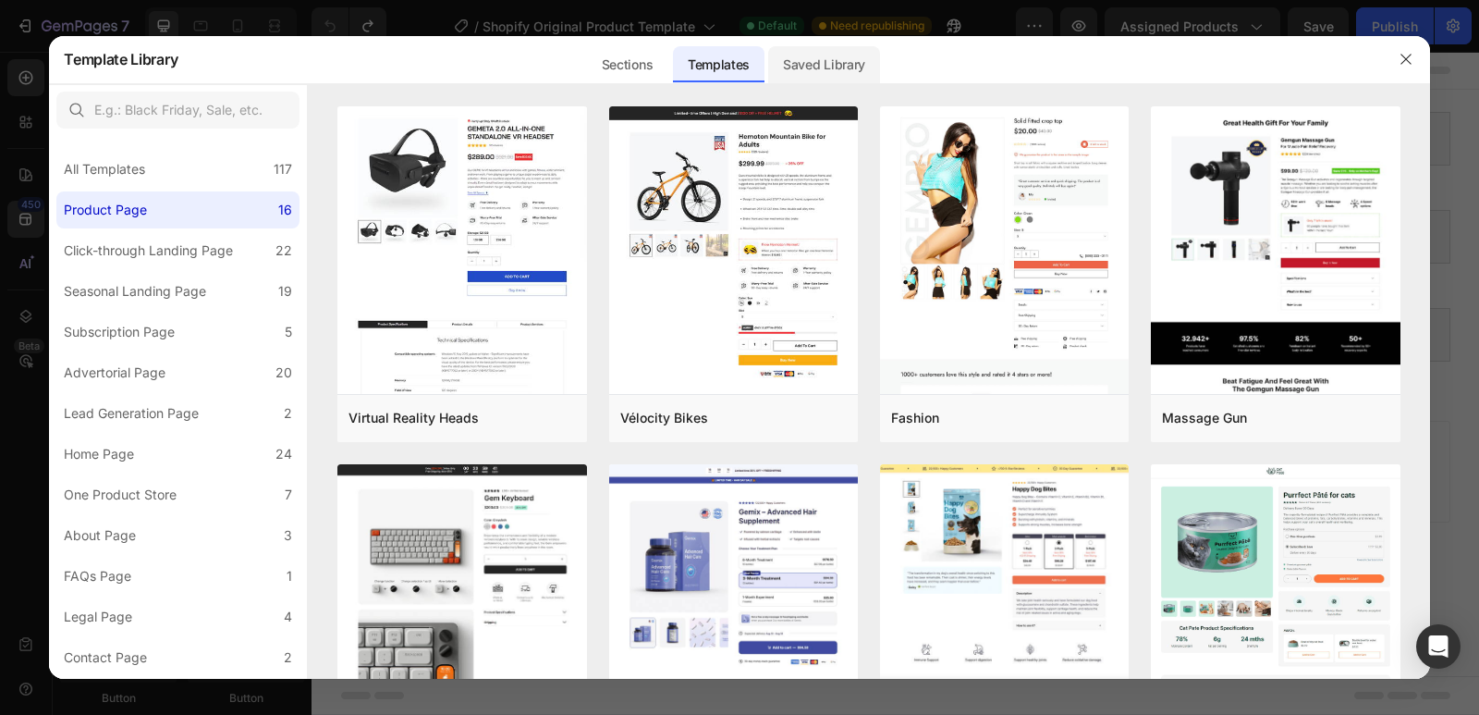
click at [848, 63] on div "Saved Library" at bounding box center [824, 64] width 112 height 37
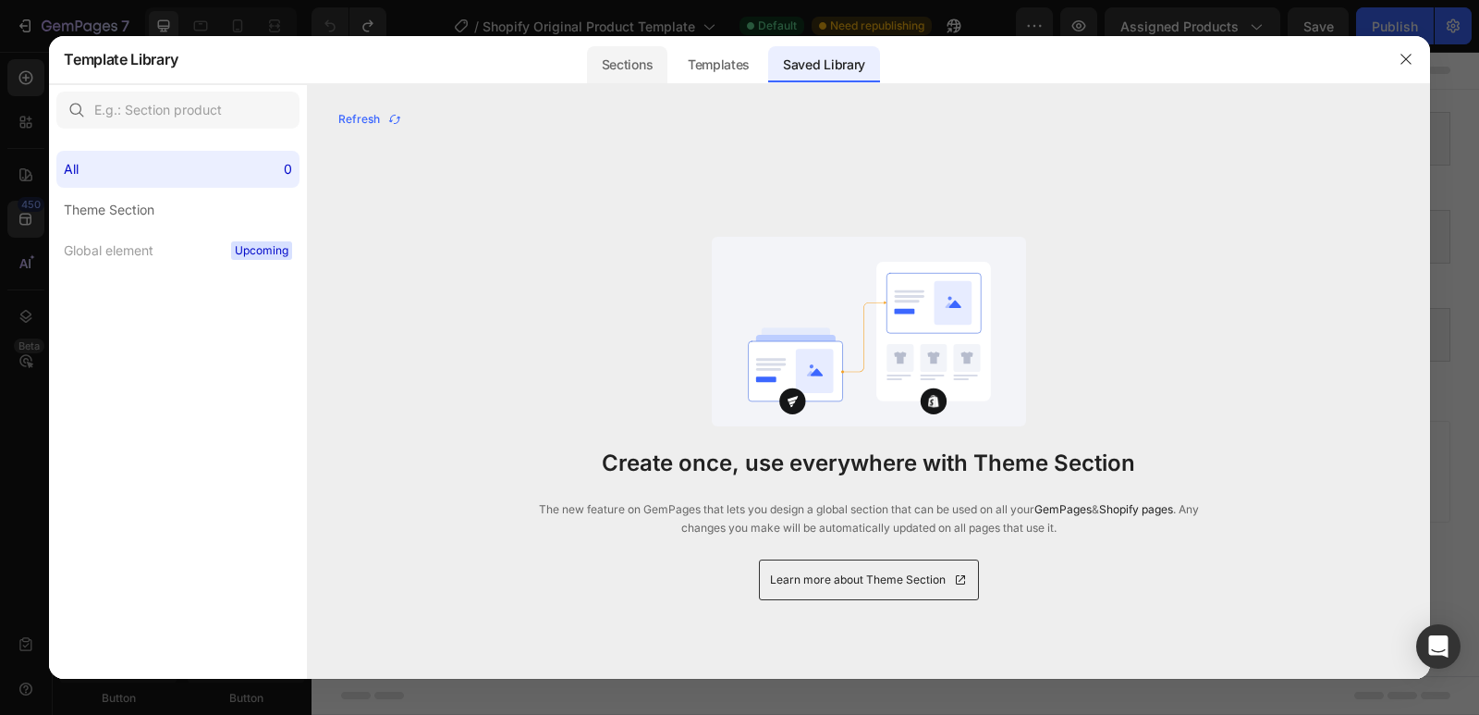
click at [663, 59] on div "Sections" at bounding box center [627, 64] width 80 height 37
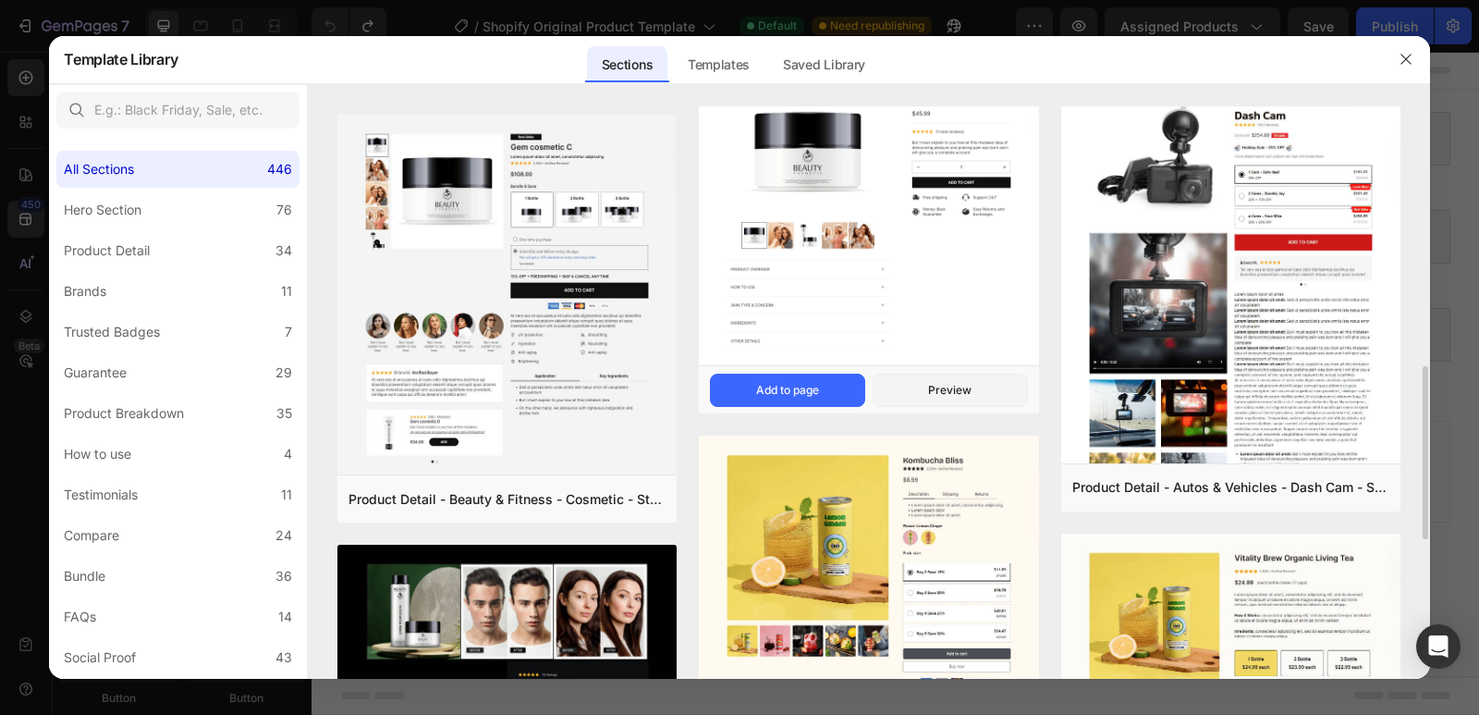
scroll to position [555, 0]
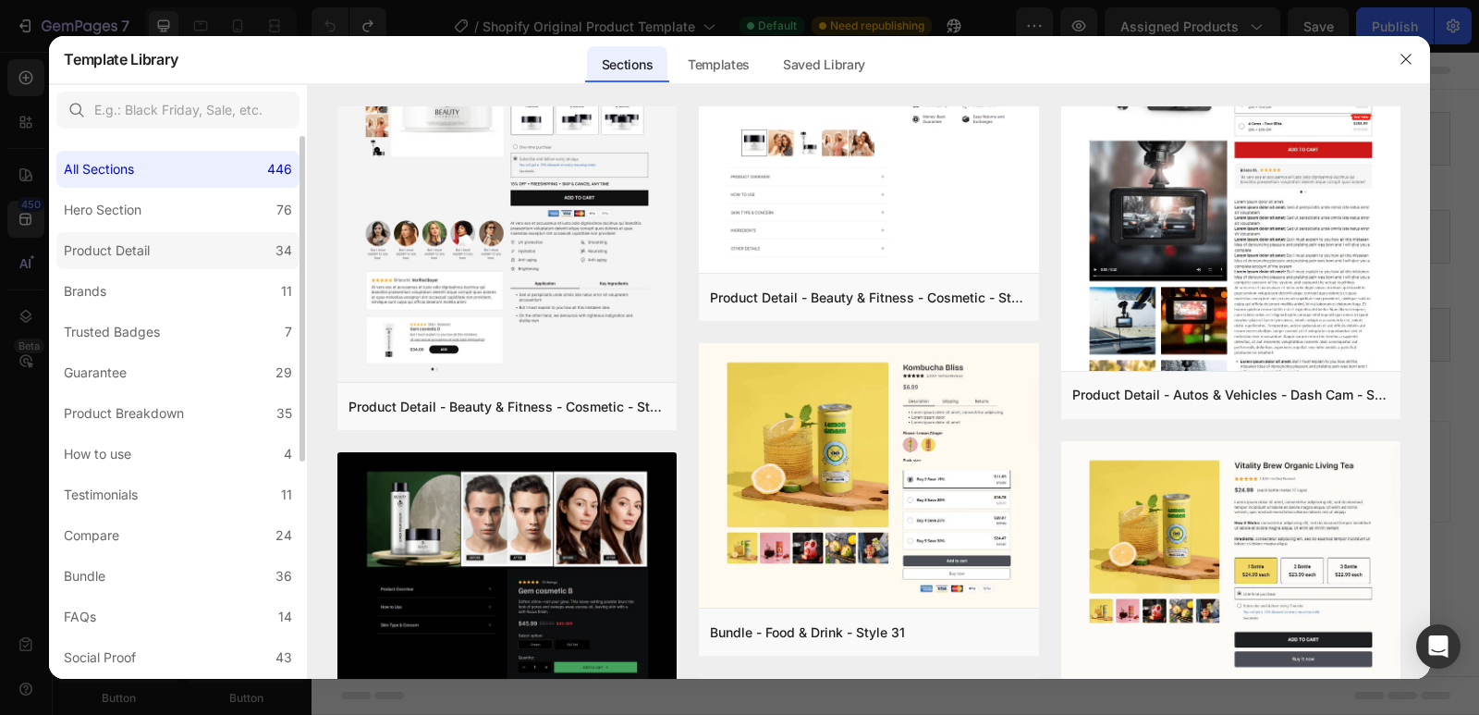
click at [121, 261] on div "Product Detail" at bounding box center [107, 250] width 86 height 22
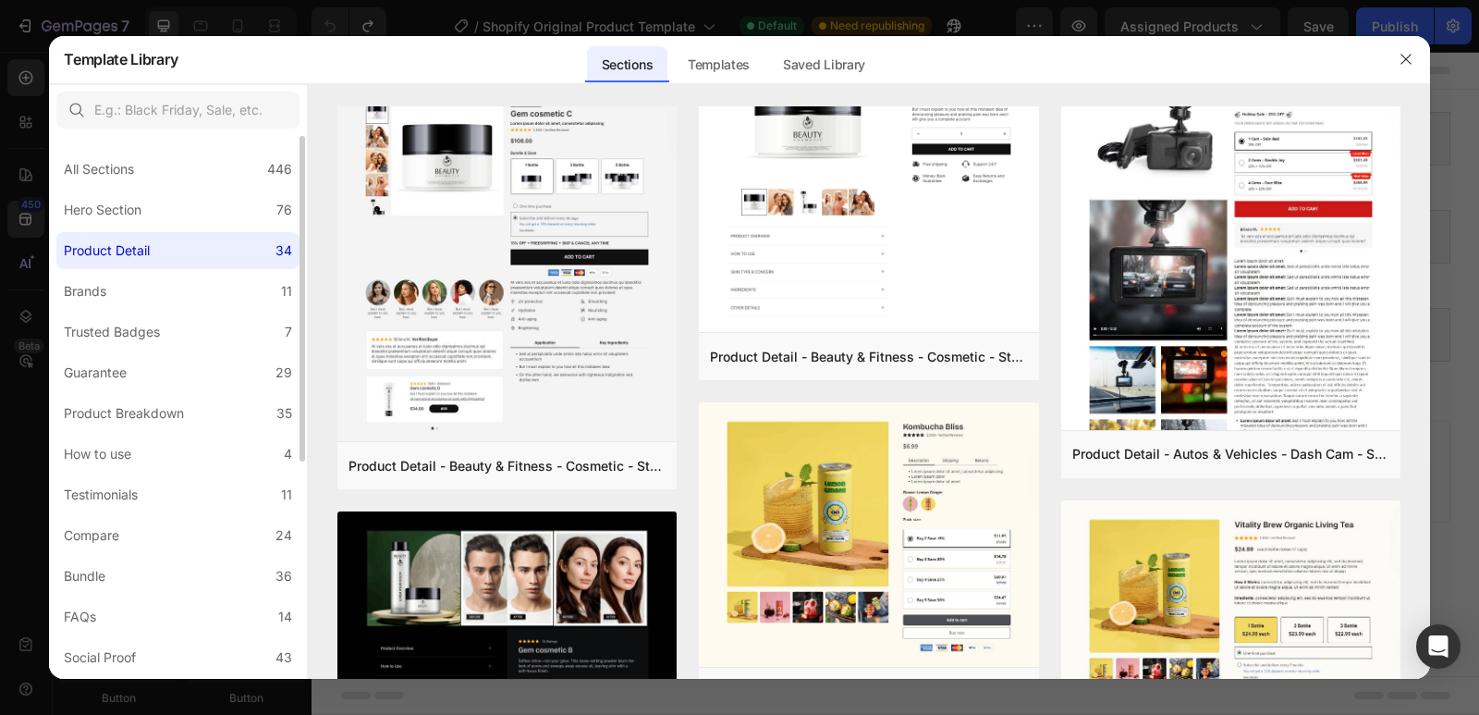
scroll to position [0, 0]
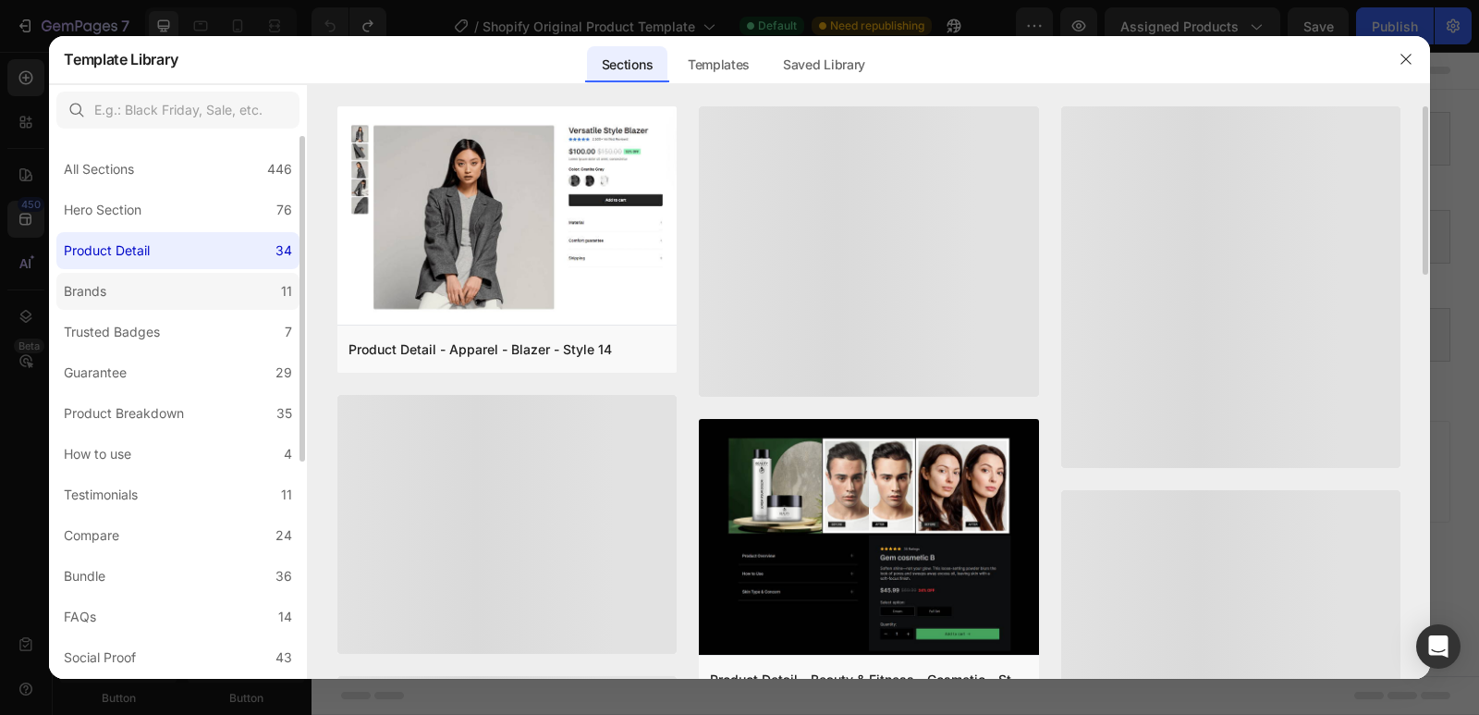
click at [141, 289] on label "Brands 11" at bounding box center [177, 291] width 243 height 37
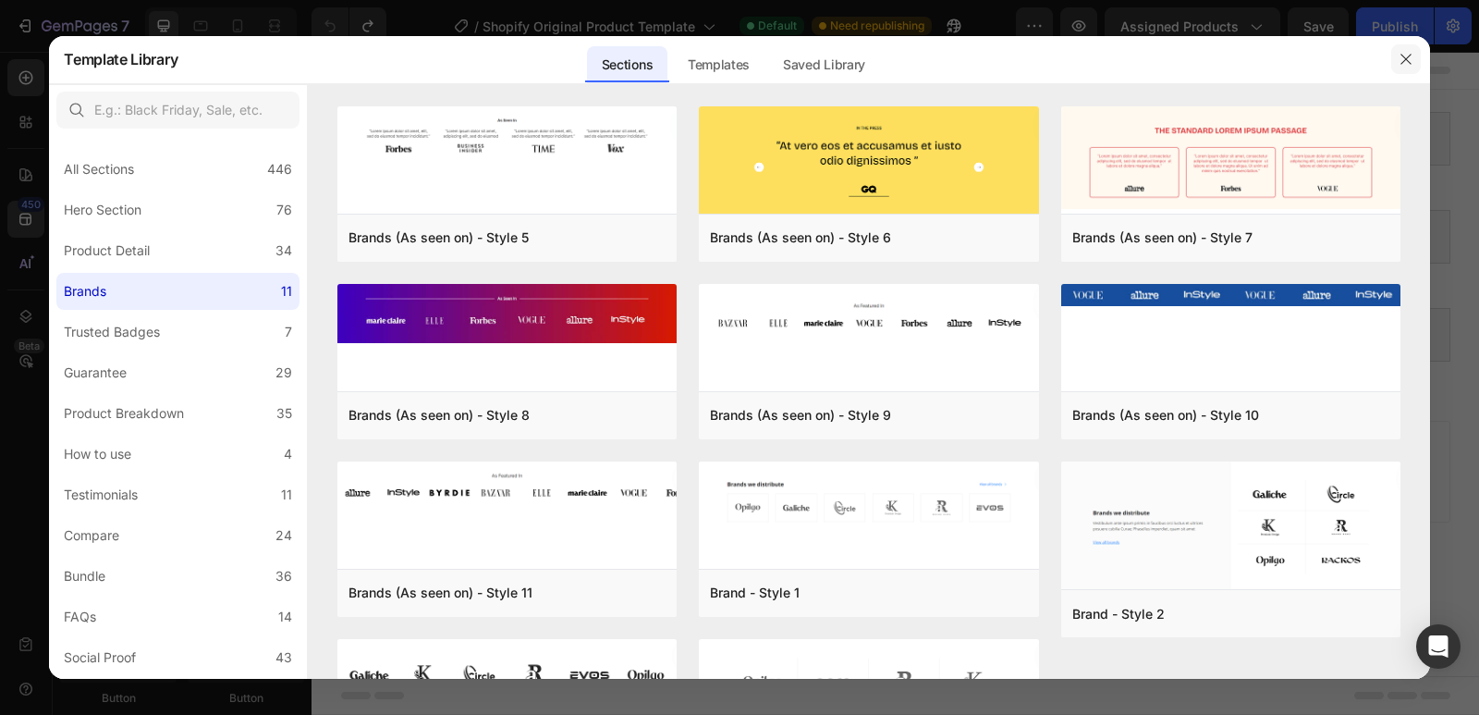
click at [1400, 58] on icon "button" at bounding box center [1406, 59] width 15 height 15
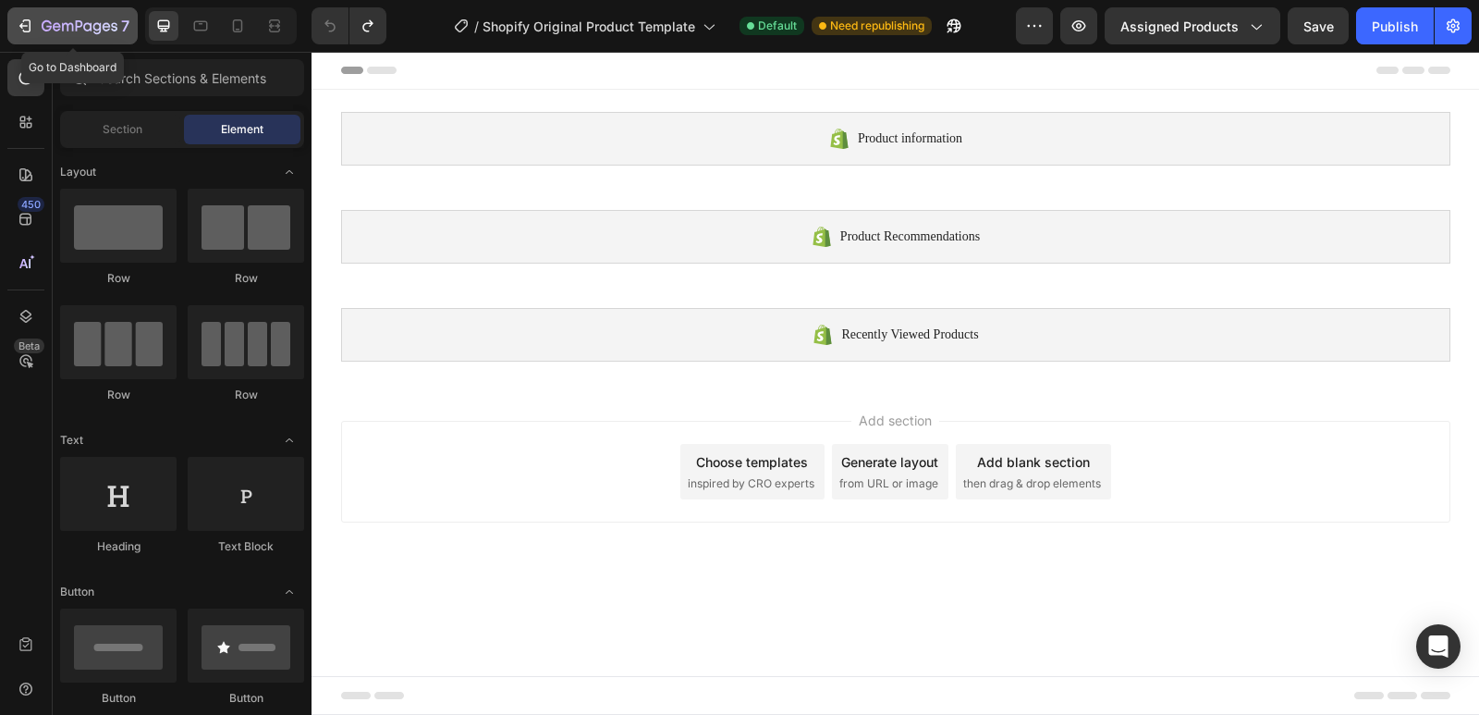
click at [22, 25] on icon "button" at bounding box center [25, 26] width 18 height 18
